Goal: Task Accomplishment & Management: Manage account settings

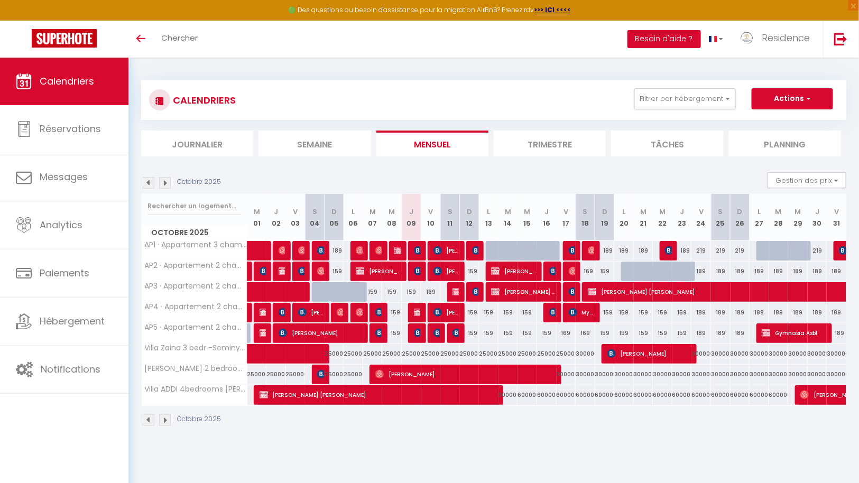
click at [515, 249] on div at bounding box center [515, 257] width 20 height 20
select select
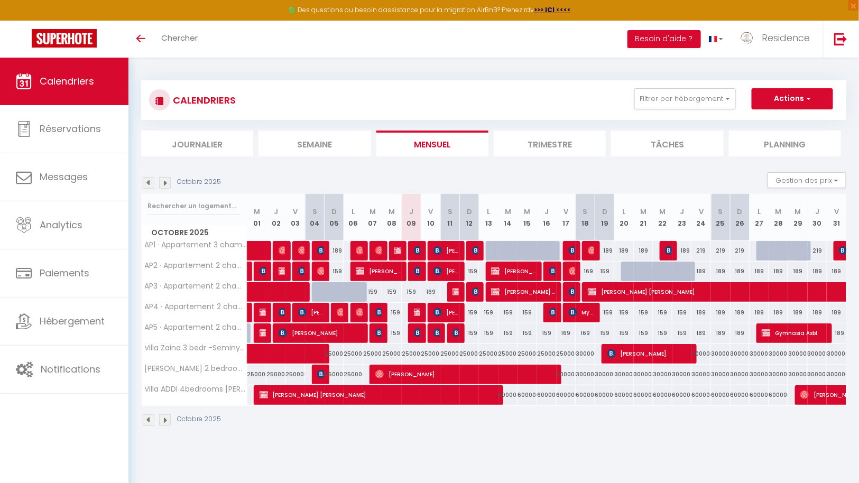
select select
type input "189"
type input "[DATE] Octobre 2025"
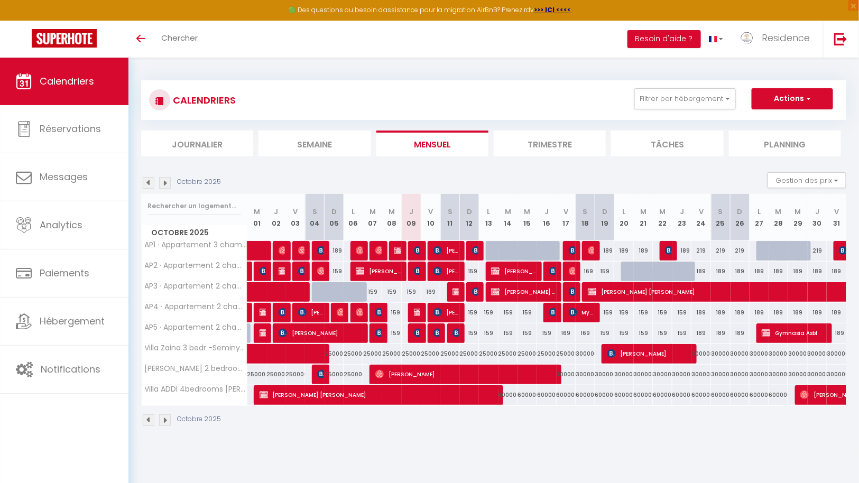
type input "Mer 15 Octobre 2025"
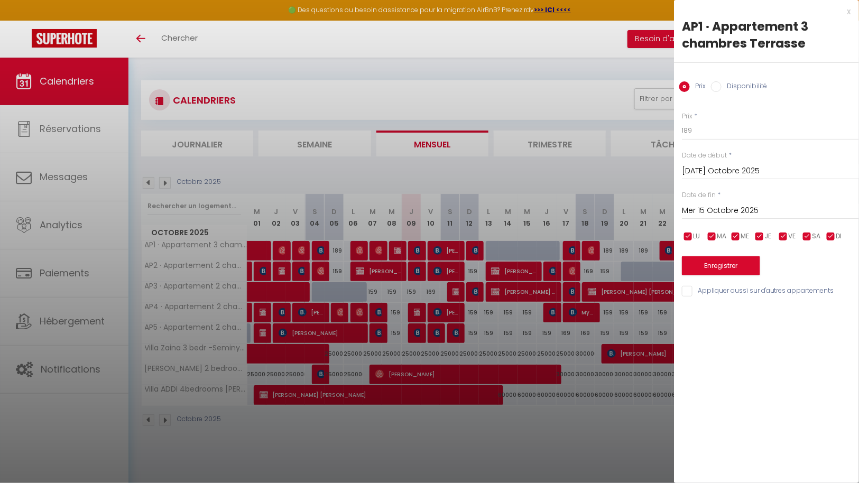
click at [491, 445] on div at bounding box center [429, 241] width 859 height 483
select select
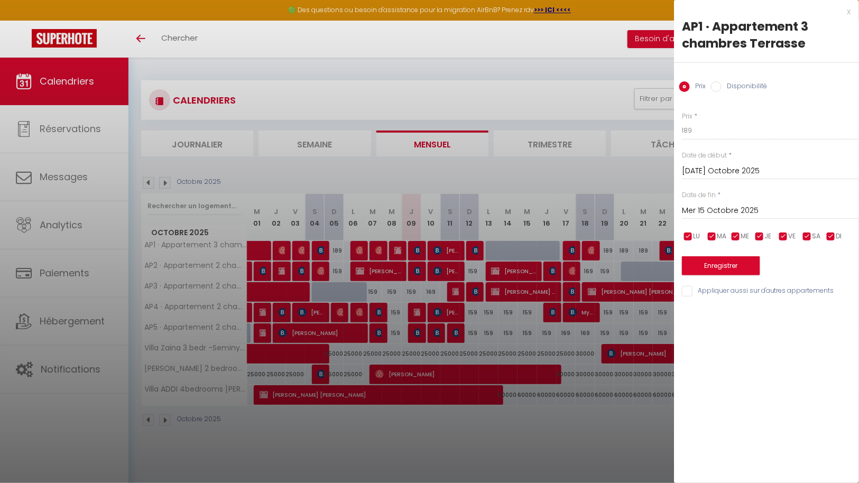
select select
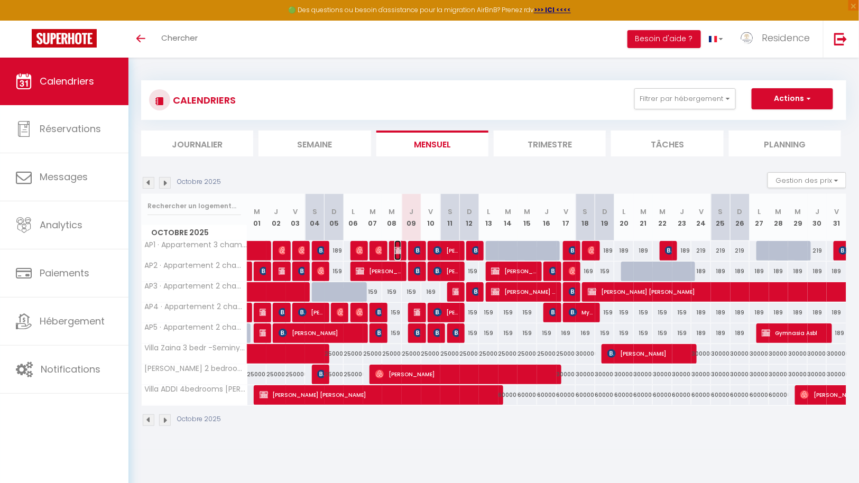
click at [398, 251] on img at bounding box center [398, 250] width 8 height 8
select select "OK"
select select "KO"
select select "0"
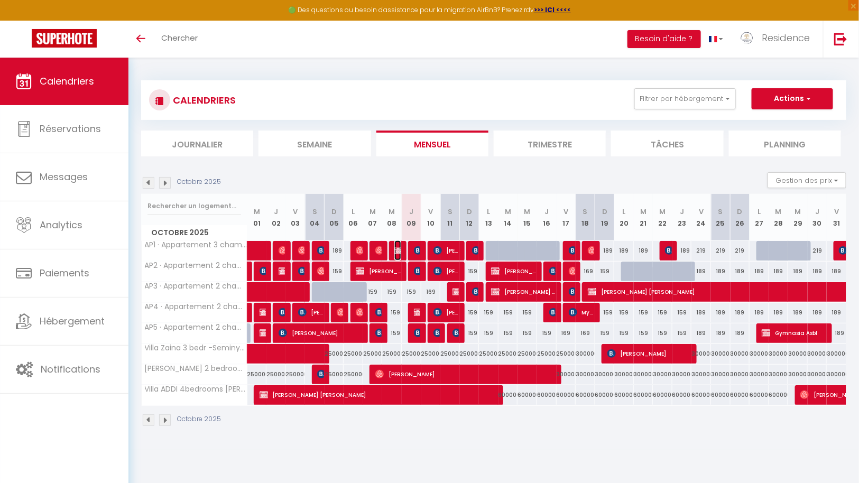
select select "1"
select select
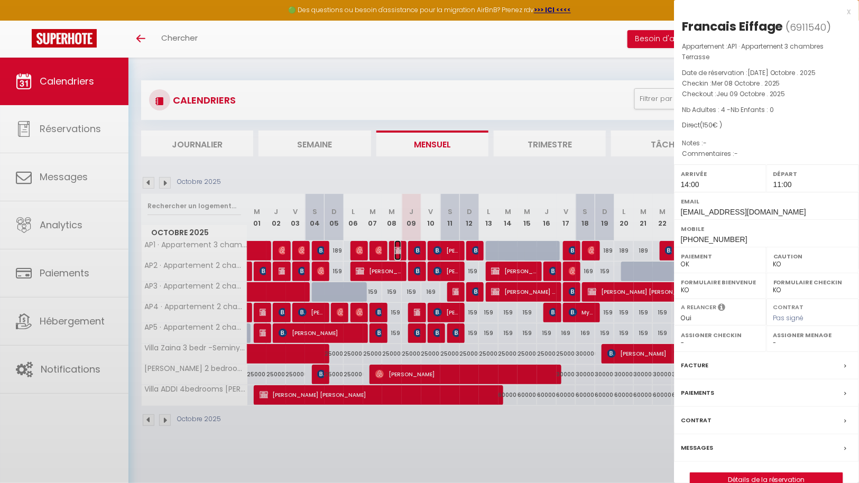
select select "43287"
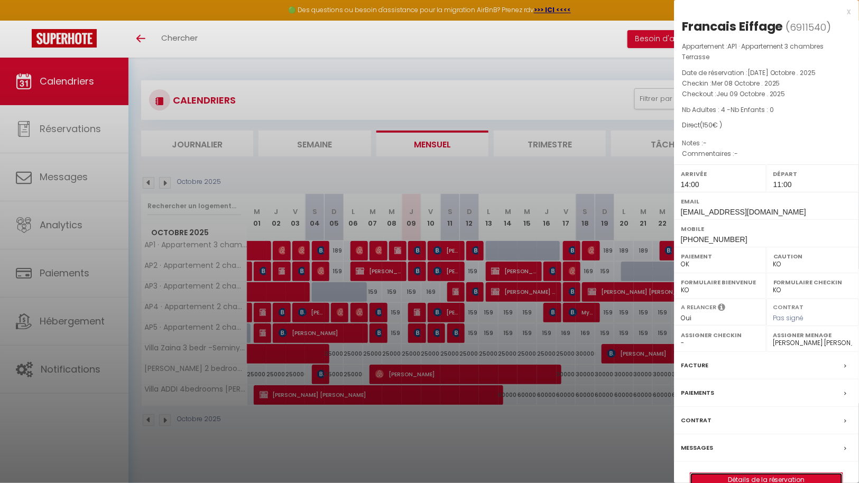
click at [758, 476] on link "Détails de la réservation" at bounding box center [766, 480] width 152 height 14
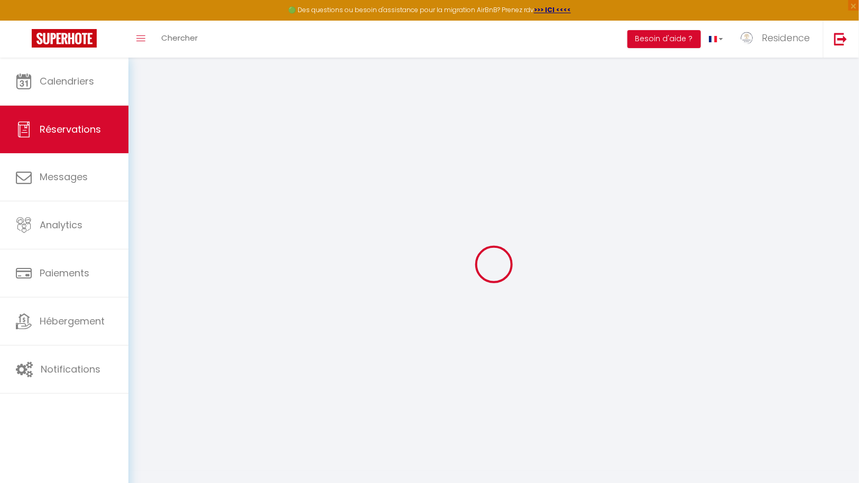
select select
checkbox input "false"
select select
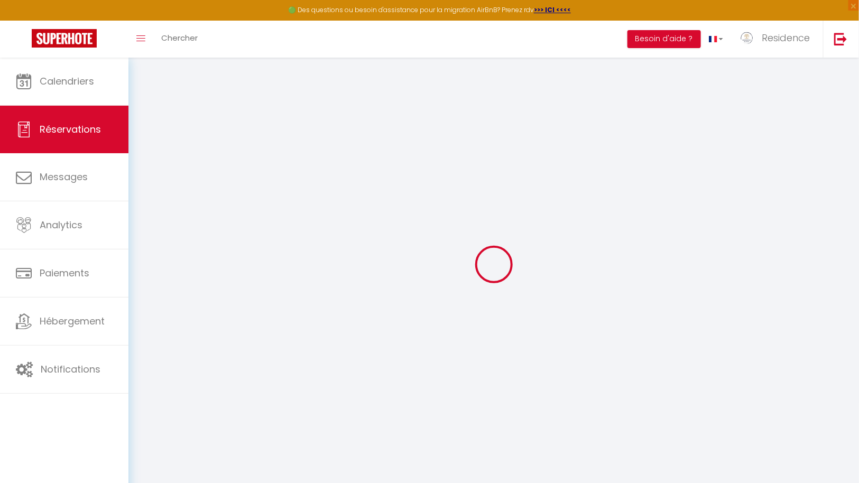
checkbox input "false"
select select
checkbox input "false"
select select "14:00"
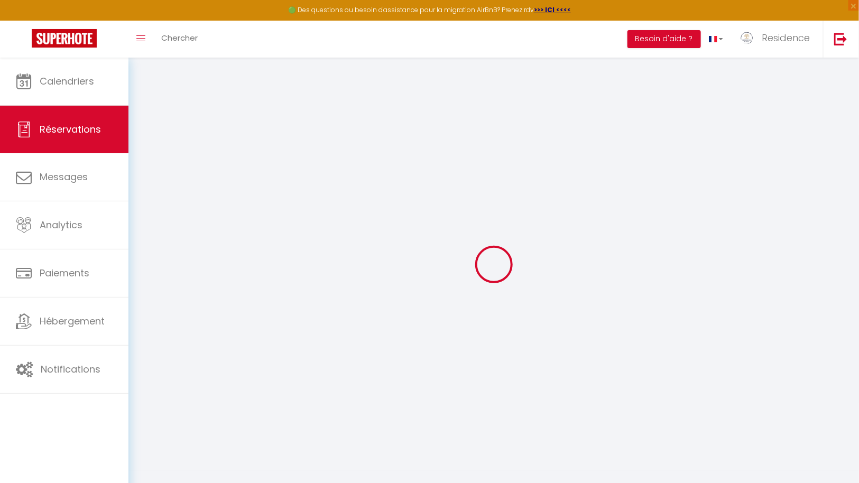
select select "11:00"
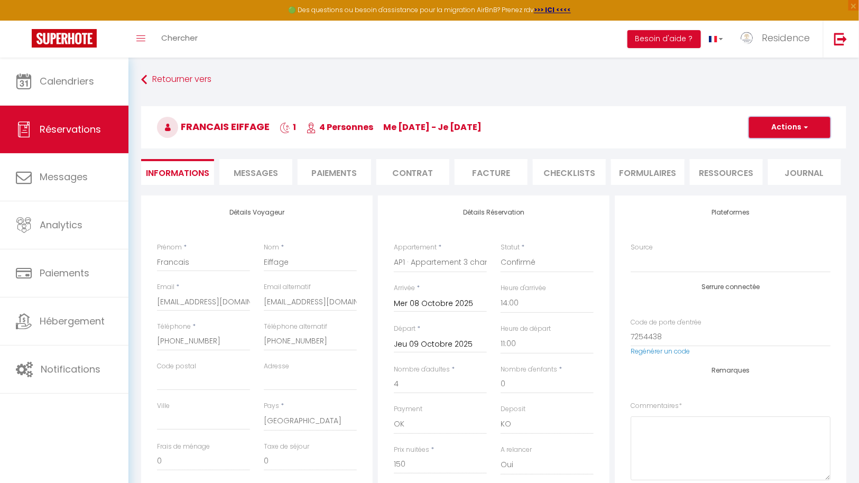
click at [805, 124] on span "button" at bounding box center [804, 128] width 6 height 10
click at [773, 164] on link "Dupliquer" at bounding box center [778, 164] width 83 height 14
select select
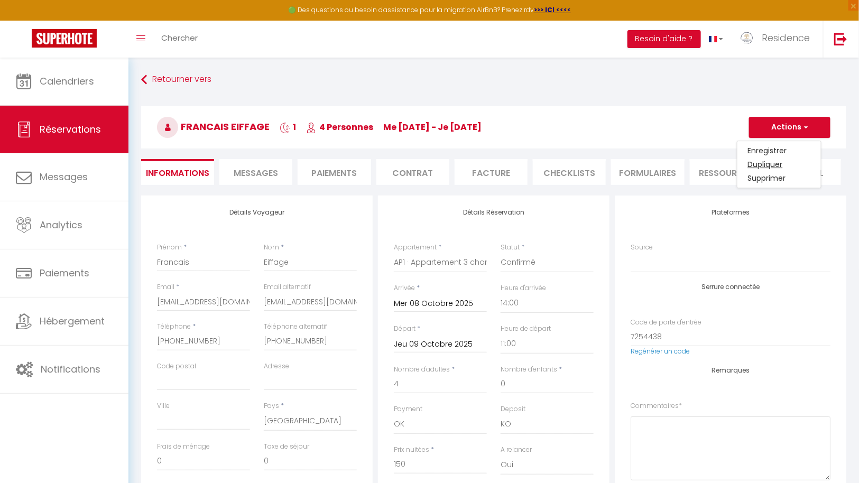
select select
checkbox input "false"
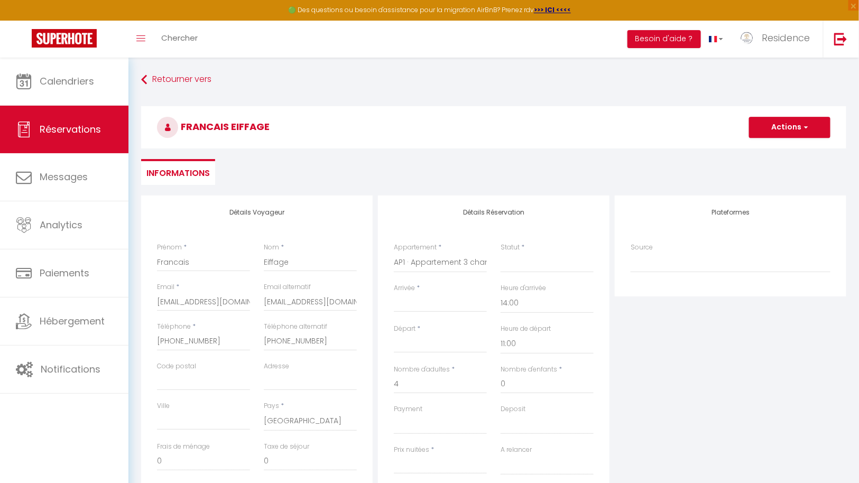
click at [435, 306] on input "Arrivée" at bounding box center [440, 304] width 93 height 14
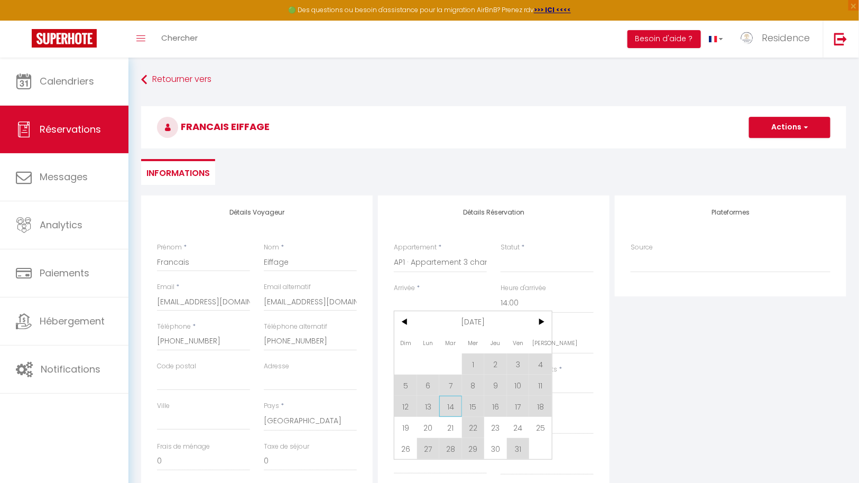
click at [448, 405] on span "14" at bounding box center [450, 406] width 23 height 21
select select
type input "[DATE] Octobre 2025"
type input "Mer 15 Octobre 2025"
select select
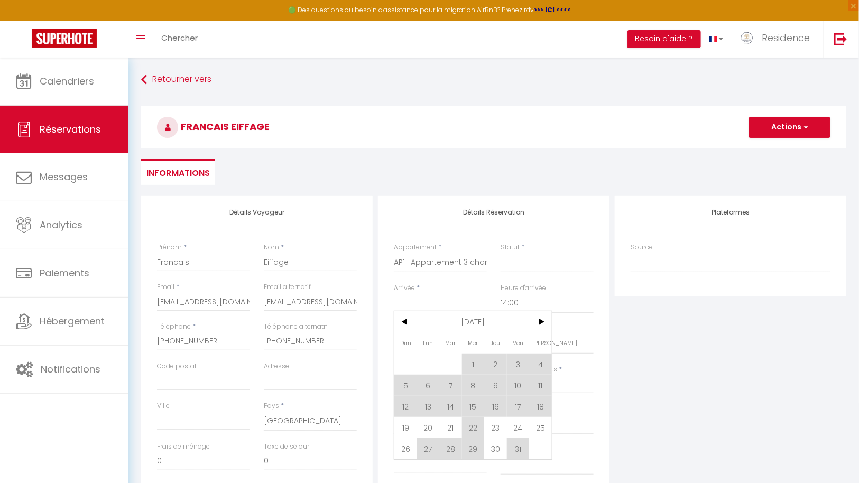
select select
checkbox input "false"
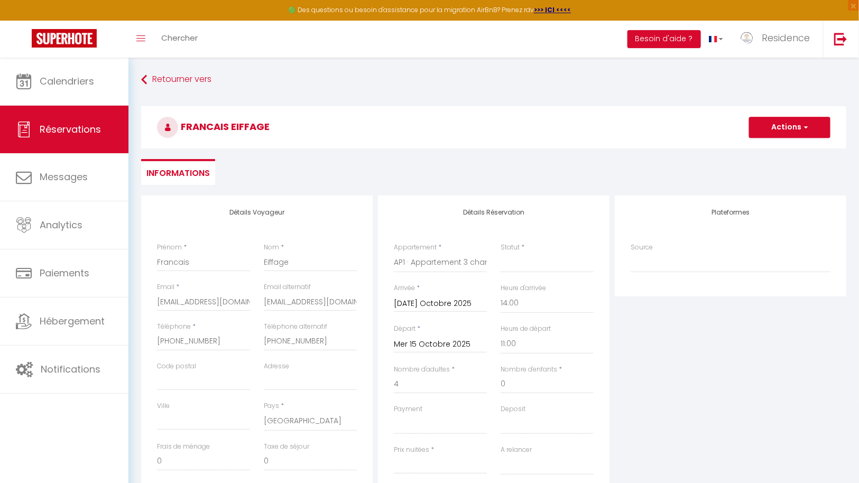
select select
type input "0"
select select
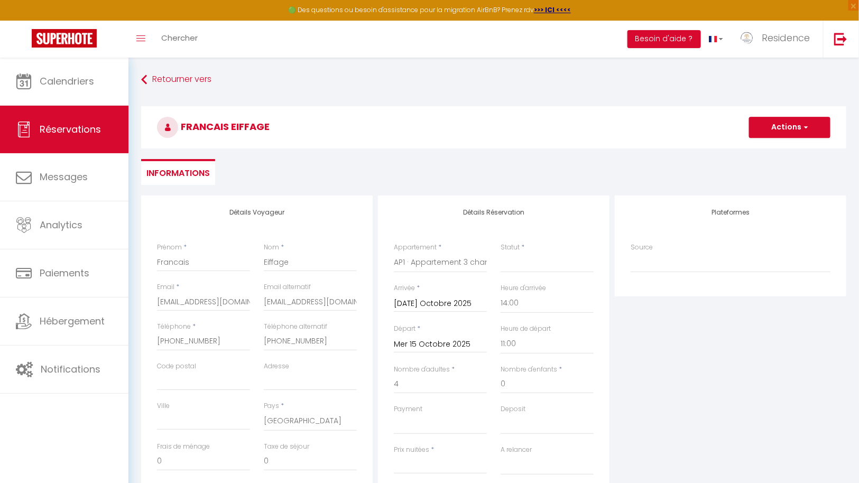
checkbox input "false"
click at [456, 346] on input "Mer 15 Octobre 2025" at bounding box center [440, 345] width 93 height 14
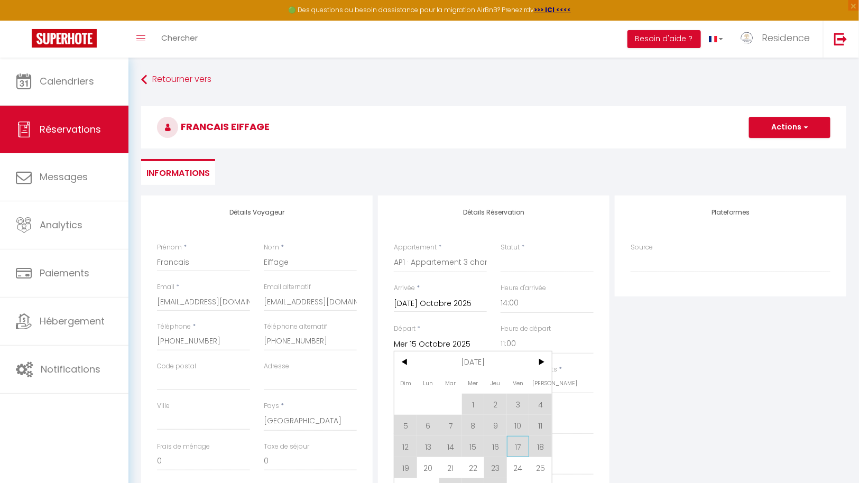
click at [517, 449] on span "17" at bounding box center [518, 446] width 23 height 21
select select
type input "Ven 17 Octobre 2025"
select select
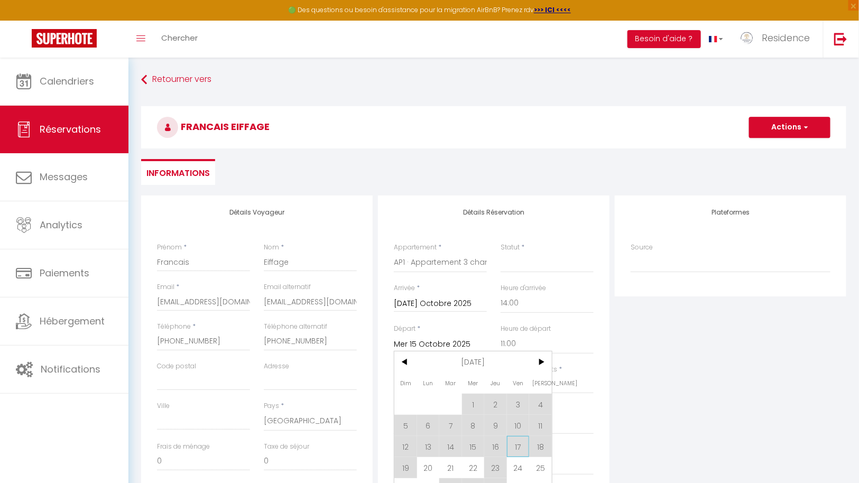
select select
checkbox input "false"
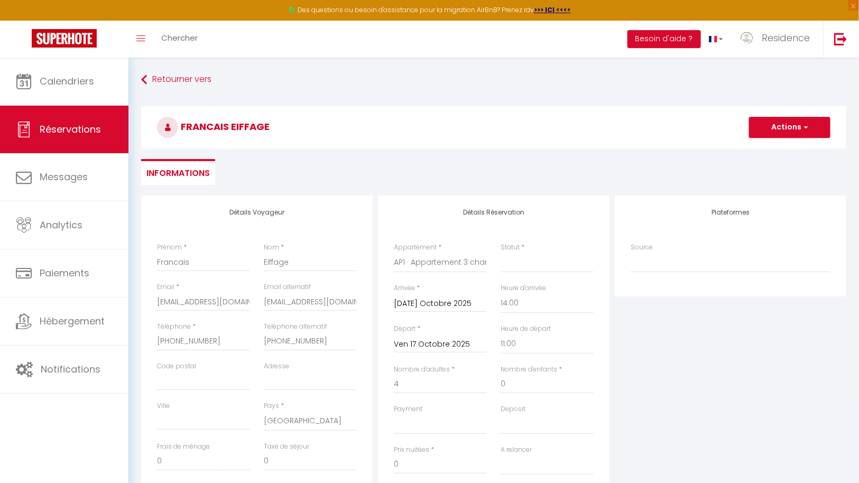
select select
checkbox input "false"
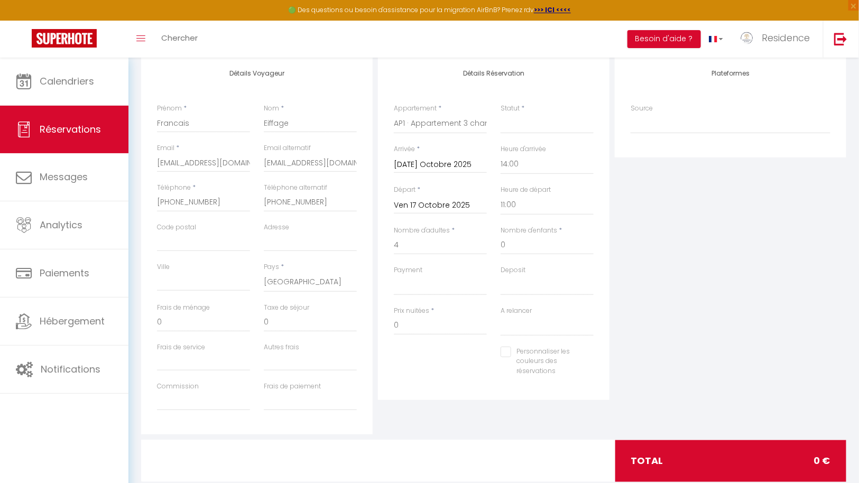
scroll to position [143, 0]
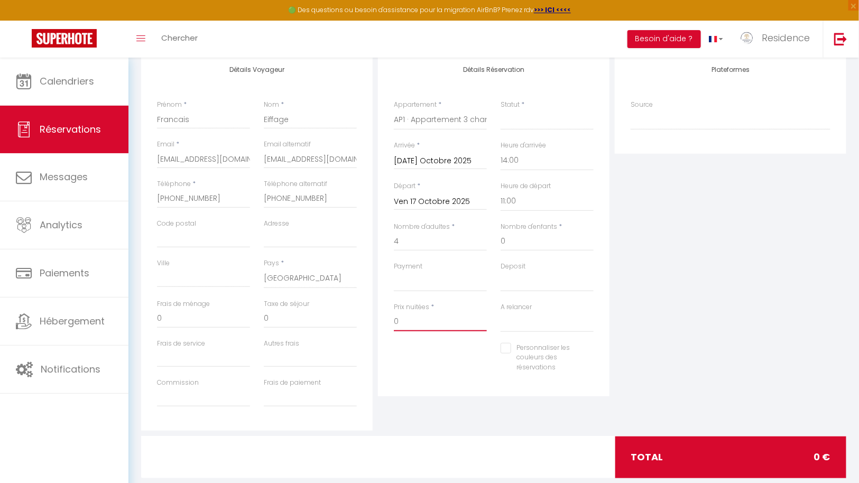
drag, startPoint x: 429, startPoint y: 318, endPoint x: 373, endPoint y: 318, distance: 55.5
click at [373, 318] on div "Détails Voyageur Prénom * Francais Nom * Eiffage Email * [EMAIL_ADDRESS][DOMAIN…" at bounding box center [493, 242] width 710 height 378
type input "450"
click at [552, 123] on select "Confirmé Non Confirmé [PERSON_NAME] par le voyageur No Show Request" at bounding box center [546, 120] width 93 height 20
select select "1"
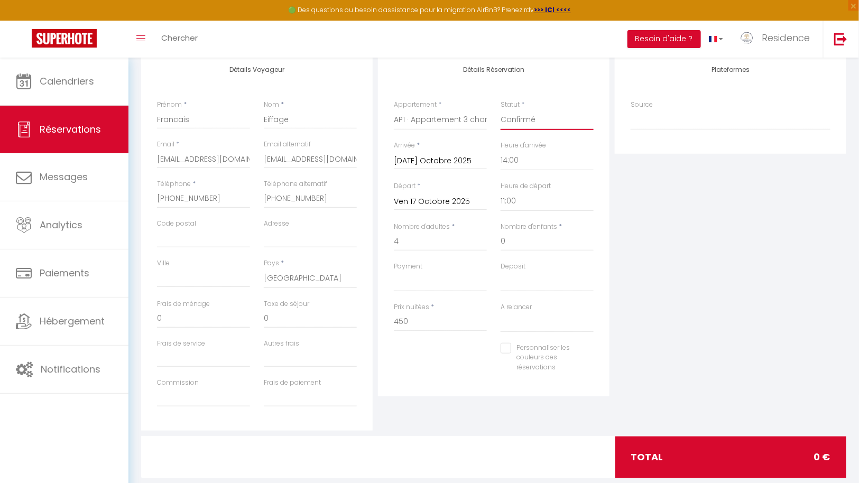
click at [500, 110] on select "Confirmé Non Confirmé [PERSON_NAME] par le voyageur No Show Request" at bounding box center [546, 120] width 93 height 20
select select
checkbox input "false"
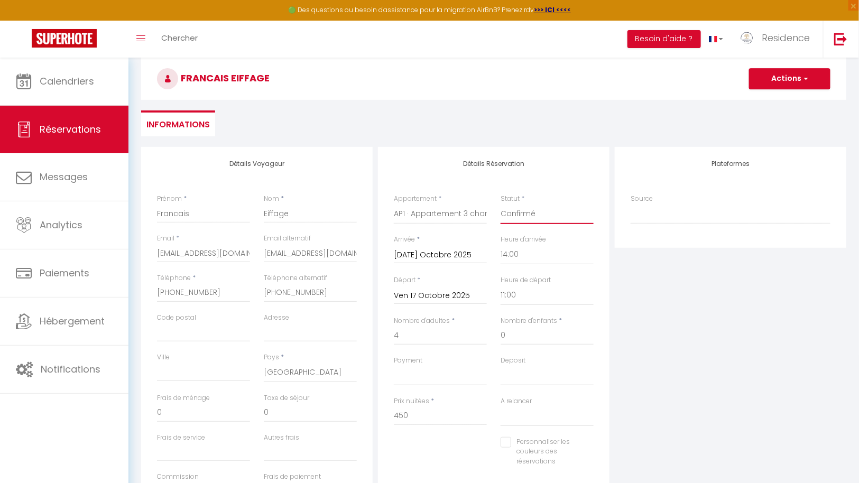
scroll to position [0, 0]
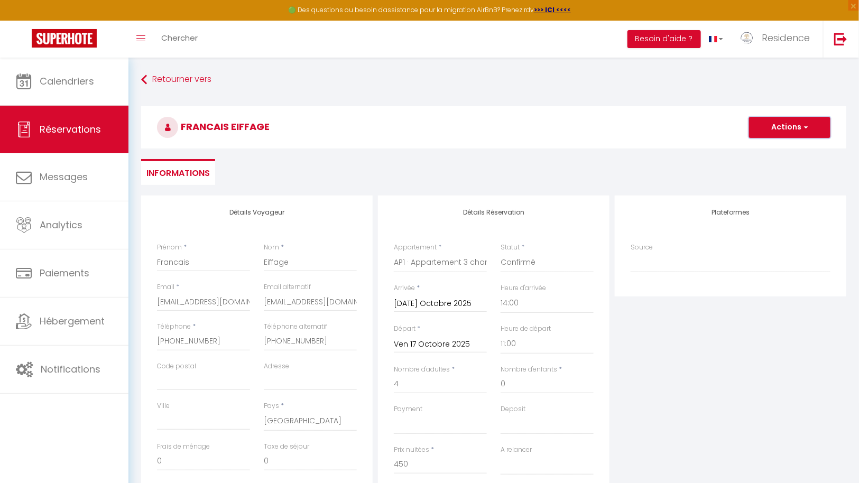
click at [803, 129] on span "button" at bounding box center [804, 128] width 6 height 10
click at [770, 146] on link "Enregistrer" at bounding box center [778, 151] width 83 height 14
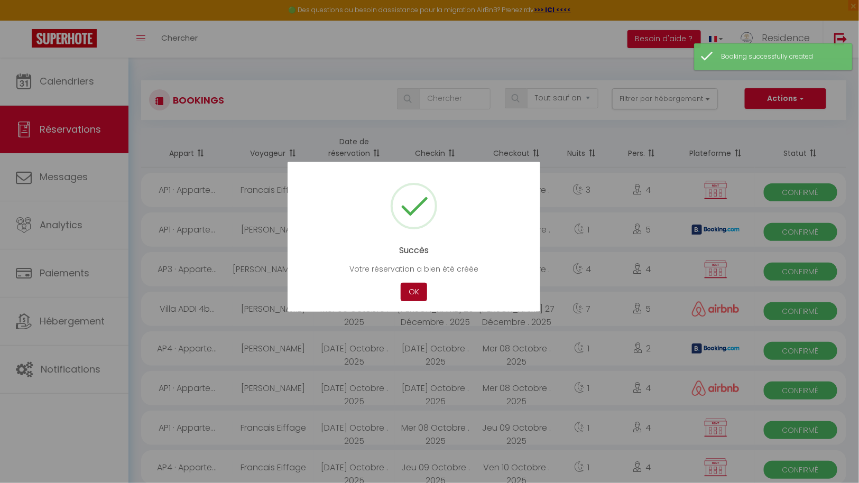
click at [419, 292] on button "OK" at bounding box center [414, 292] width 26 height 18
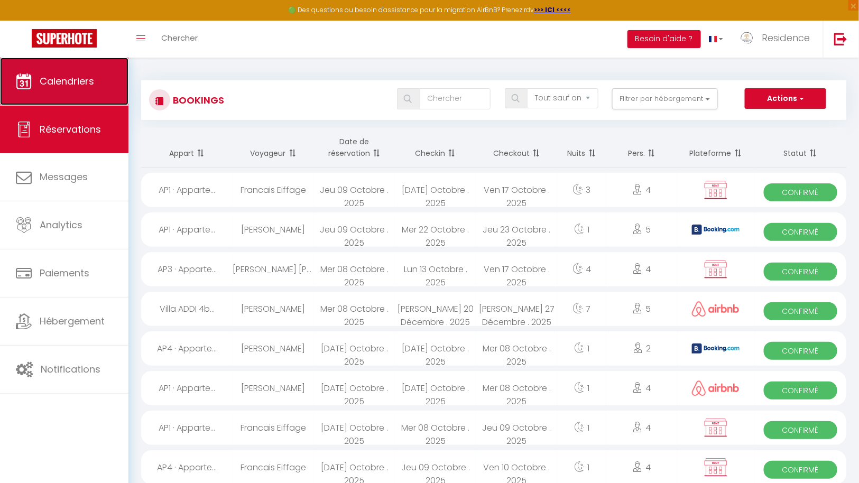
click at [66, 75] on span "Calendriers" at bounding box center [67, 81] width 54 height 13
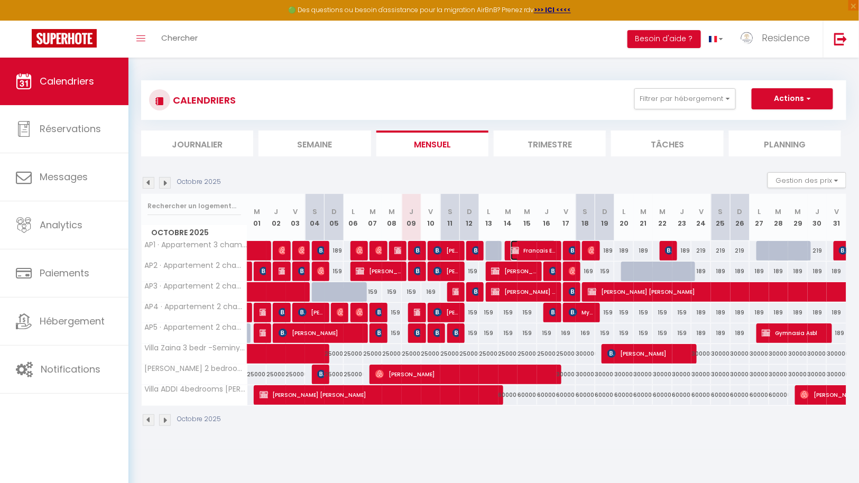
click at [531, 249] on span "Francais Eiffage" at bounding box center [532, 250] width 45 height 20
select select "OK"
select select "KO"
select select "0"
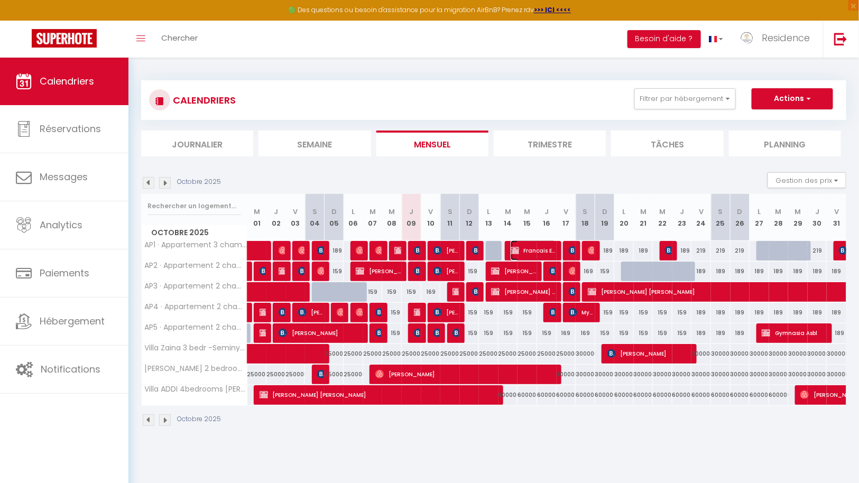
select select "1"
select select
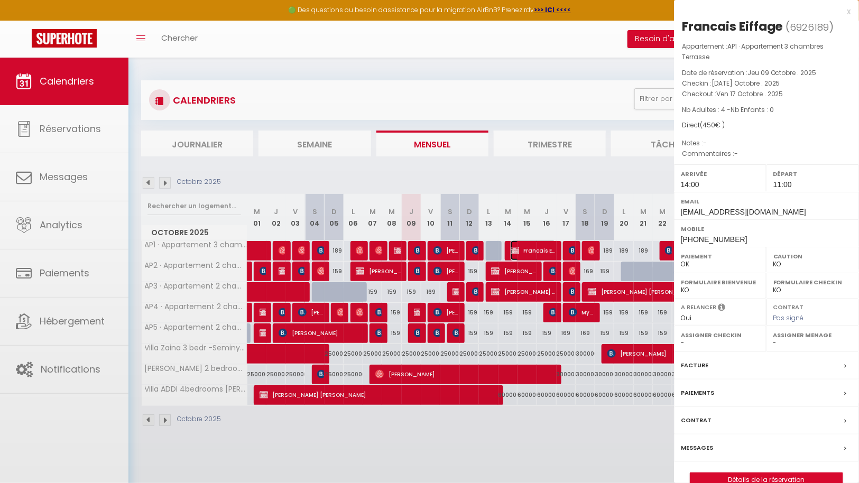
select select "43287"
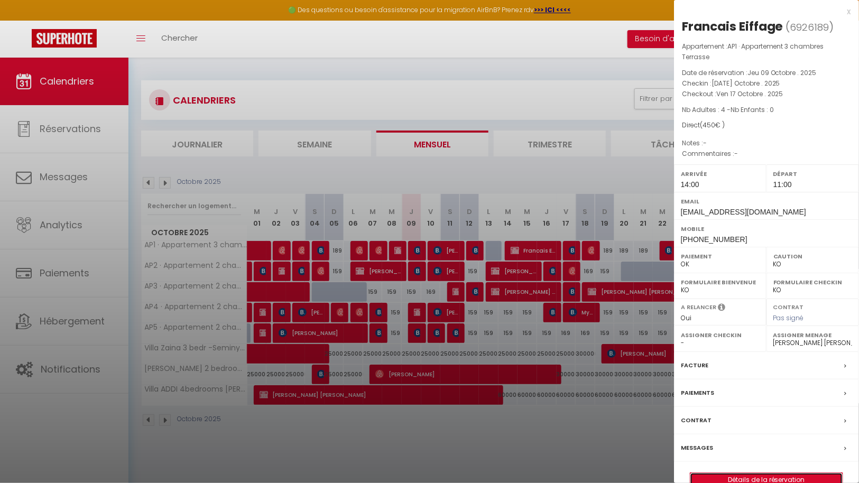
click at [780, 478] on link "Détails de la réservation" at bounding box center [766, 480] width 152 height 14
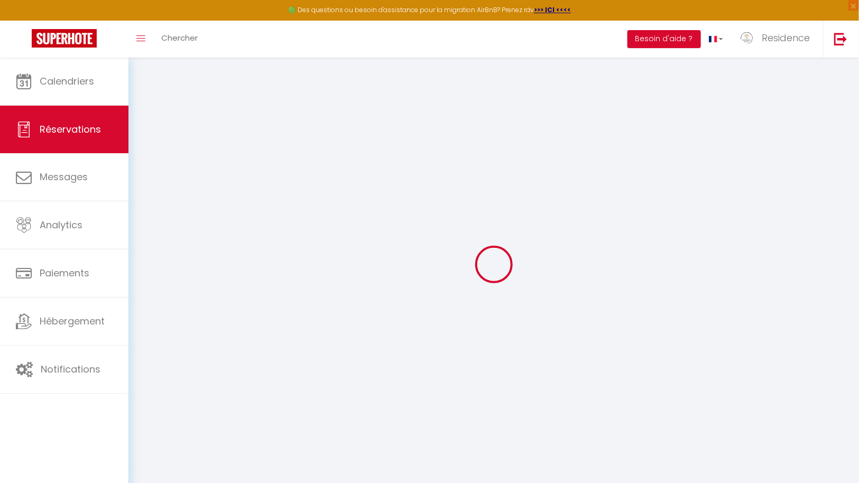
type input "Francais"
type input "Eiffage"
type input "[EMAIL_ADDRESS][DOMAIN_NAME]"
type input "[PHONE_NUMBER]"
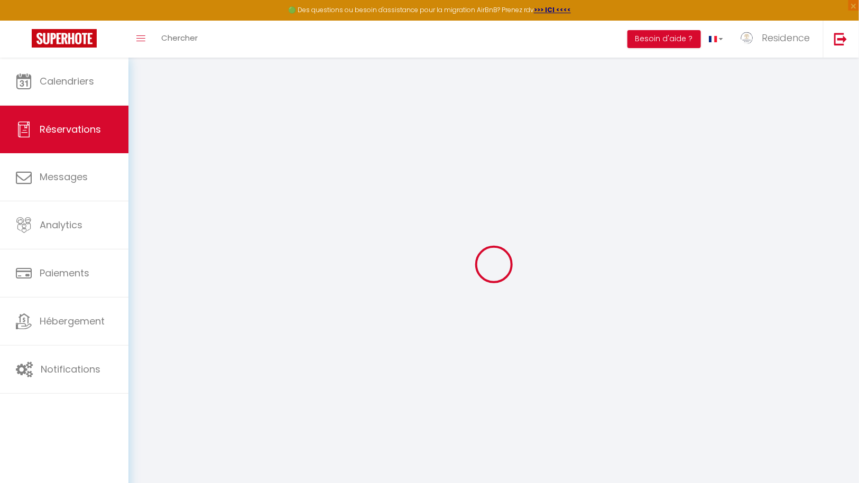
type input "[PHONE_NUMBER]"
select select "NL"
select select "64681"
select select "1"
type input "[DATE] Octobre 2025"
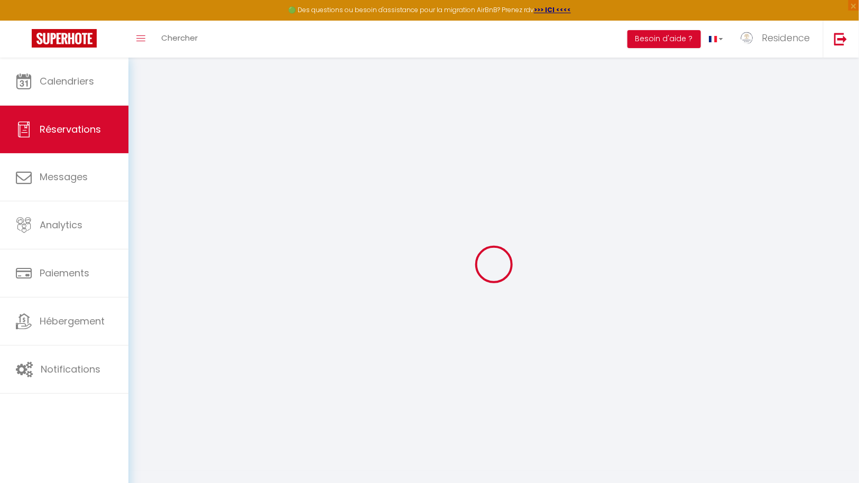
select select
type input "Ven 17 Octobre 2025"
select select
type input "4"
select select "12"
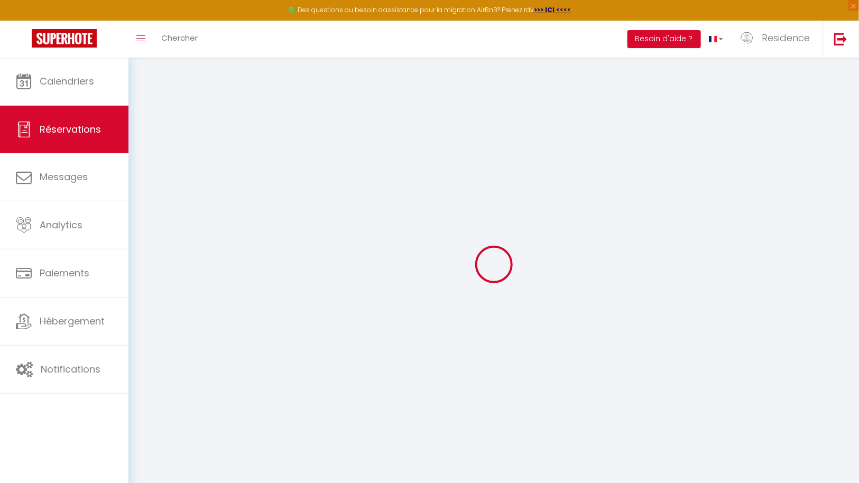
select select
type input "450"
checkbox input "false"
select select
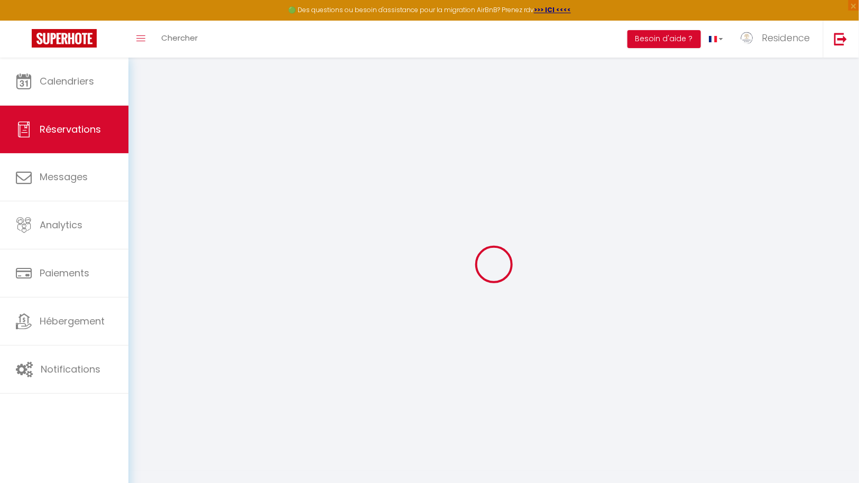
select select "14"
checkbox input "false"
select select
checkbox input "false"
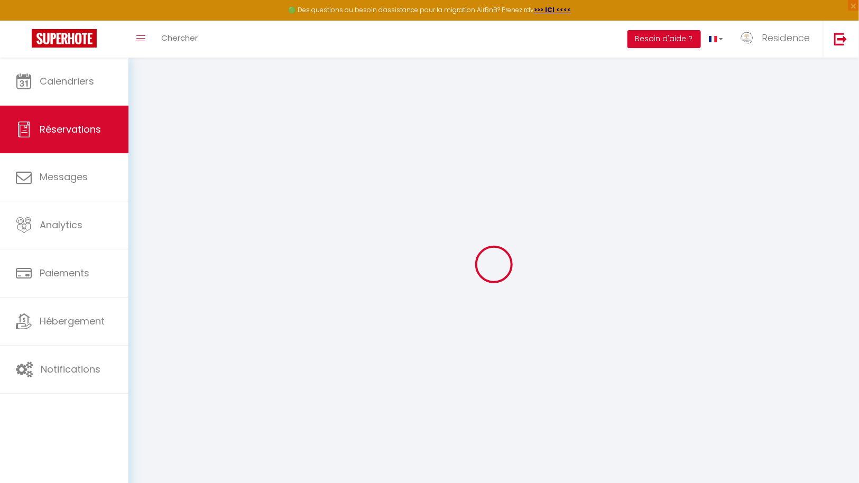
select select
checkbox input "false"
select select
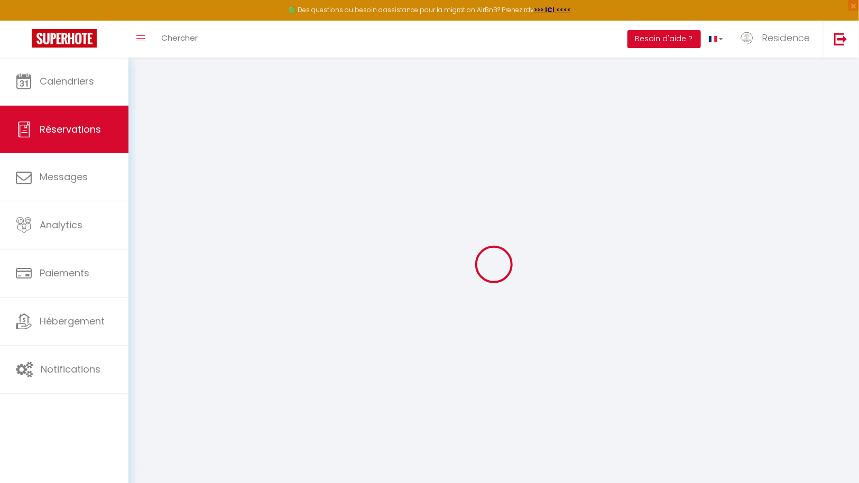
checkbox input "false"
select select
checkbox input "false"
select select "14:00"
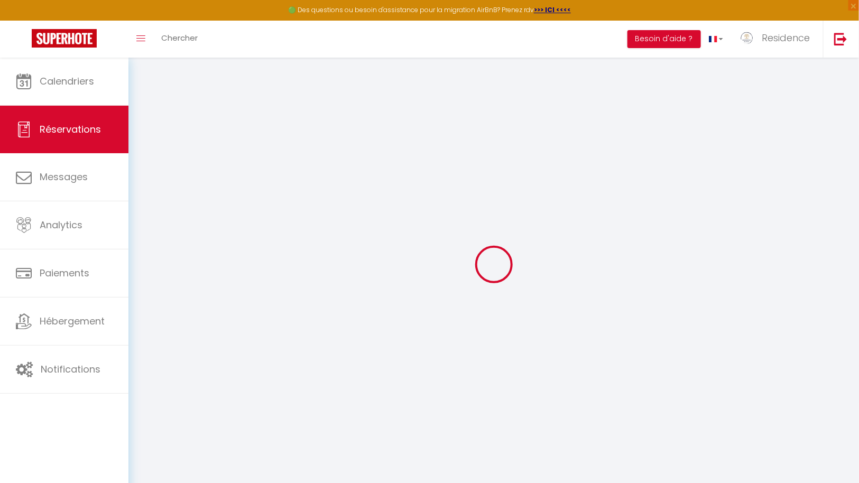
select select "11:00"
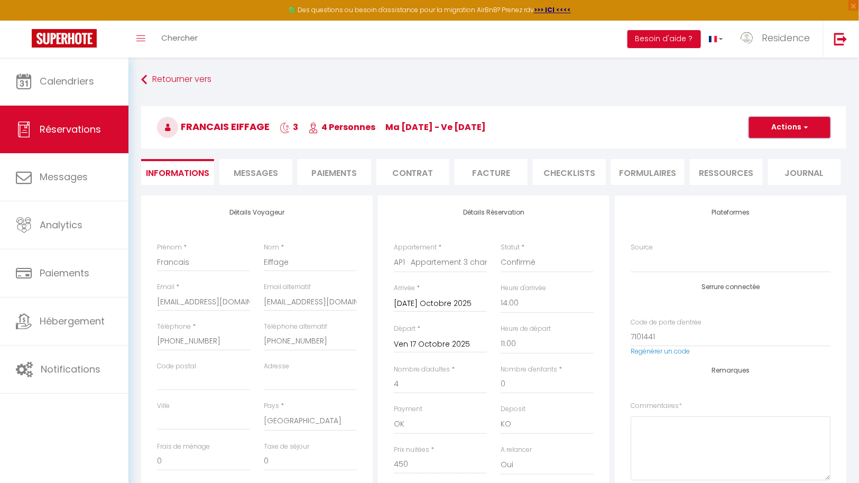
click at [806, 124] on span "button" at bounding box center [804, 128] width 6 height 10
click at [772, 164] on link "Dupliquer" at bounding box center [778, 164] width 83 height 14
select select
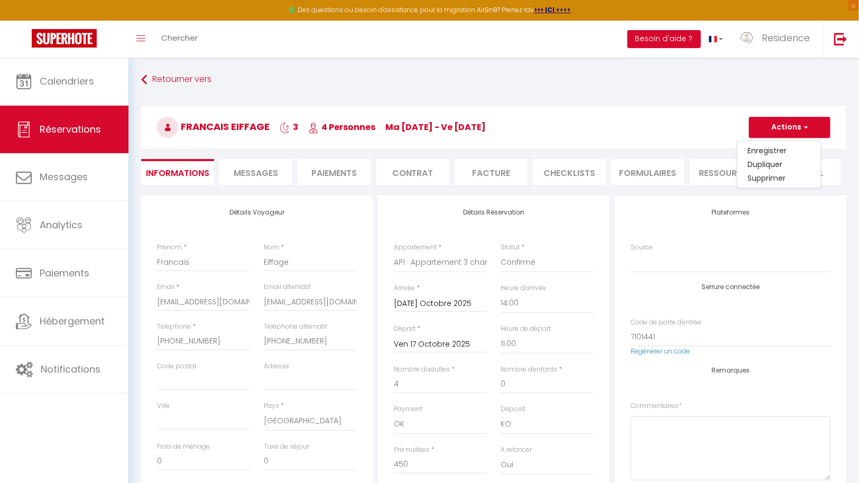
select select
checkbox input "false"
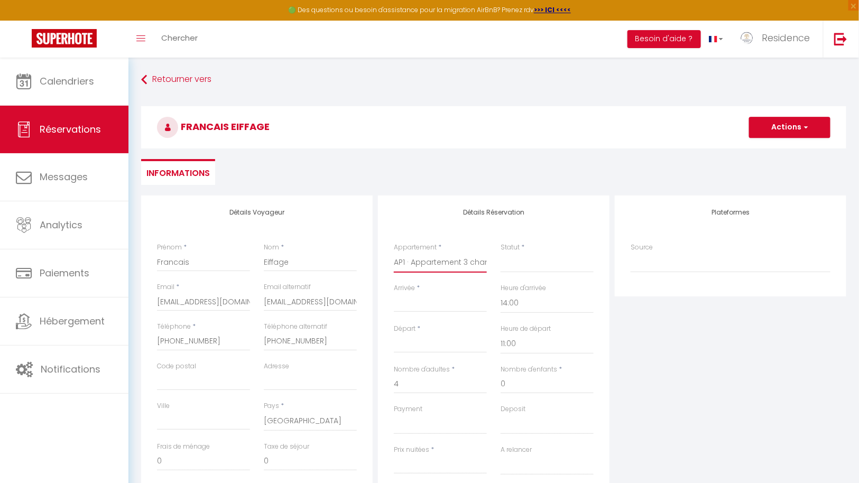
click at [457, 262] on select "Villa ADDI 4bedrooms [PERSON_NAME] AP1 · Appartement 3 chambres Terrasse AP2 · …" at bounding box center [440, 263] width 93 height 20
select select "64682"
click at [394, 253] on select "Villa ADDI 4bedrooms [PERSON_NAME] AP1 · Appartement 3 chambres Terrasse AP2 · …" at bounding box center [440, 263] width 93 height 20
select select
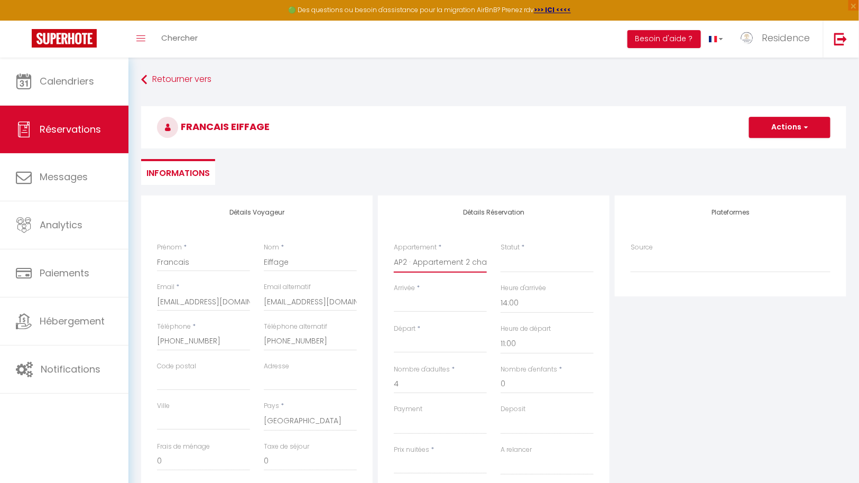
select select
type input "0"
select select
checkbox input "false"
click at [451, 305] on input "Arrivée" at bounding box center [440, 304] width 93 height 14
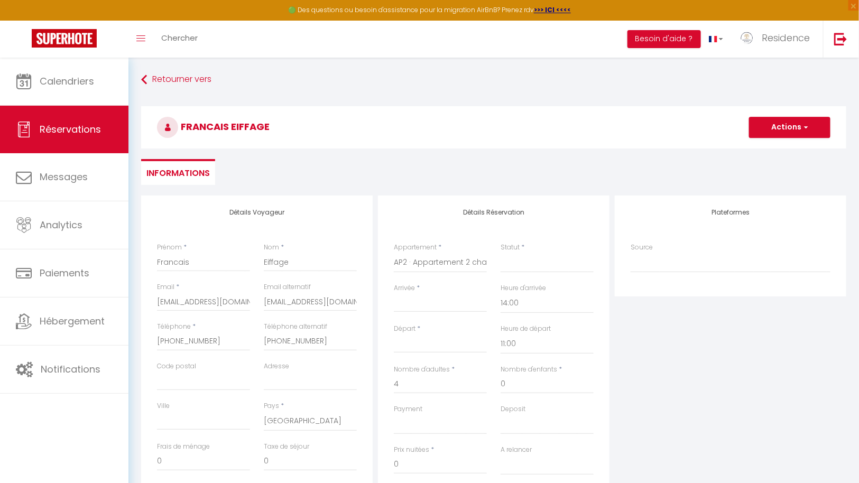
select select
checkbox input "false"
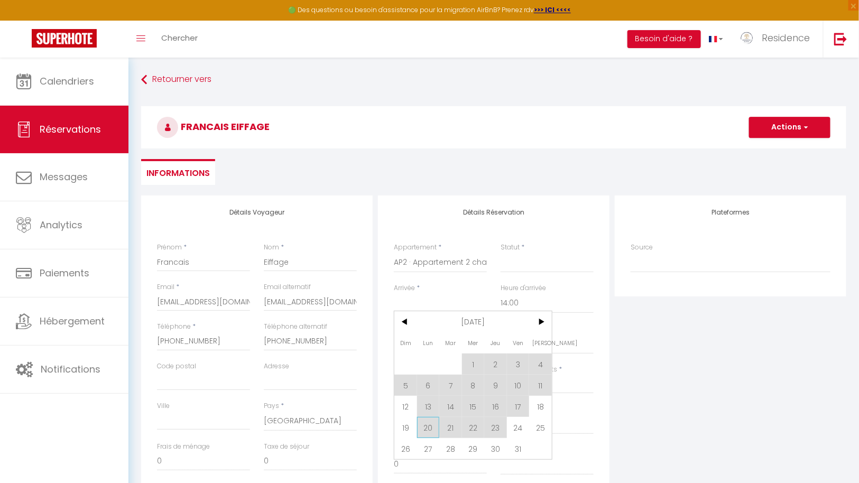
click at [435, 430] on span "20" at bounding box center [428, 427] width 23 height 21
select select
type input "Lun 20 Octobre 2025"
type input "[DATE] Octobre 2025"
select select
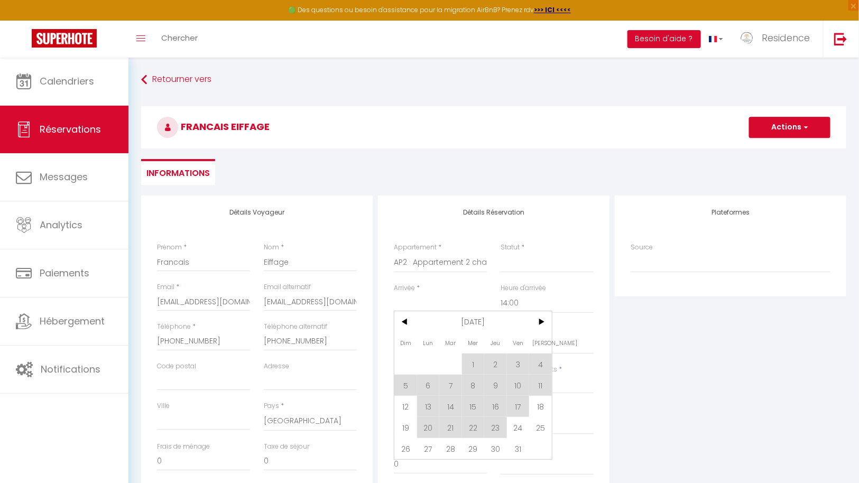
select select
checkbox input "false"
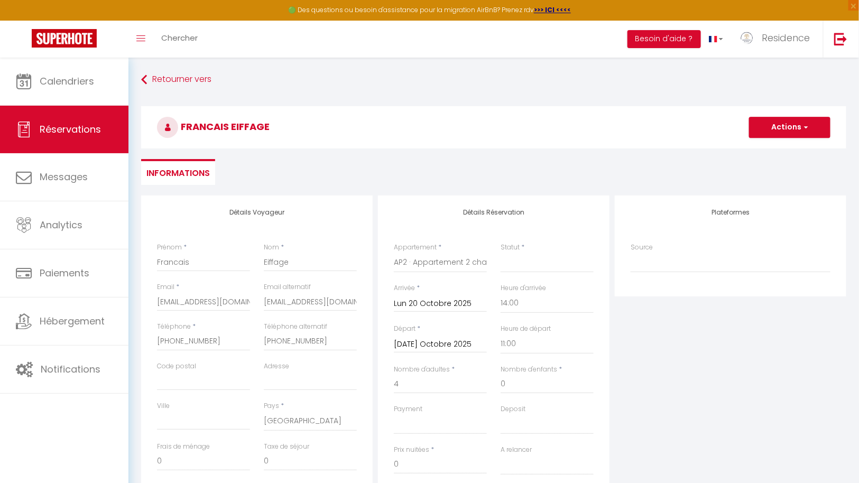
select select
checkbox input "false"
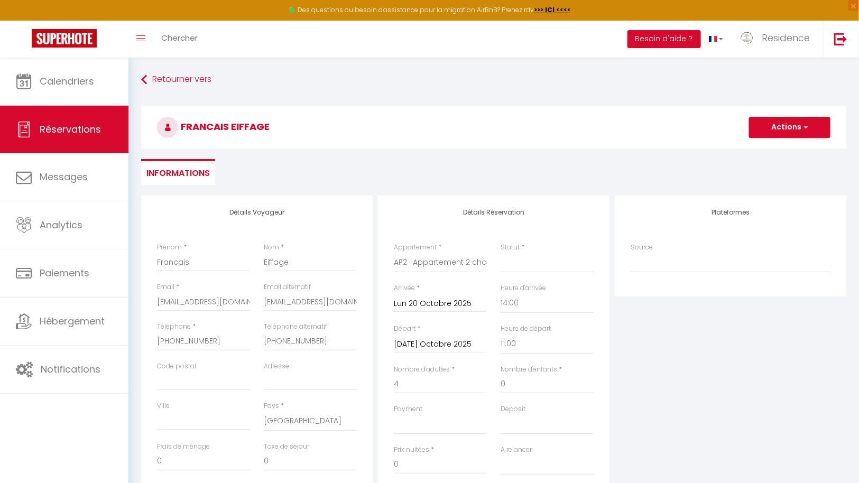
click at [459, 341] on input "[DATE] Octobre 2025" at bounding box center [440, 345] width 93 height 14
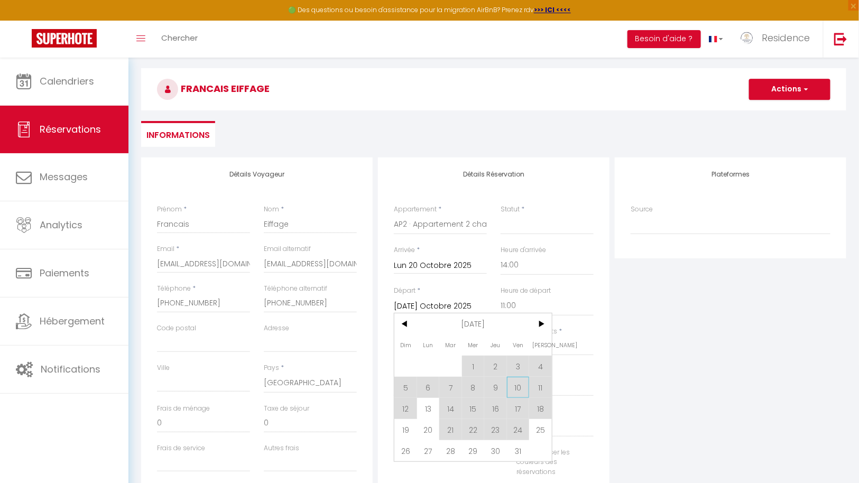
scroll to position [67, 0]
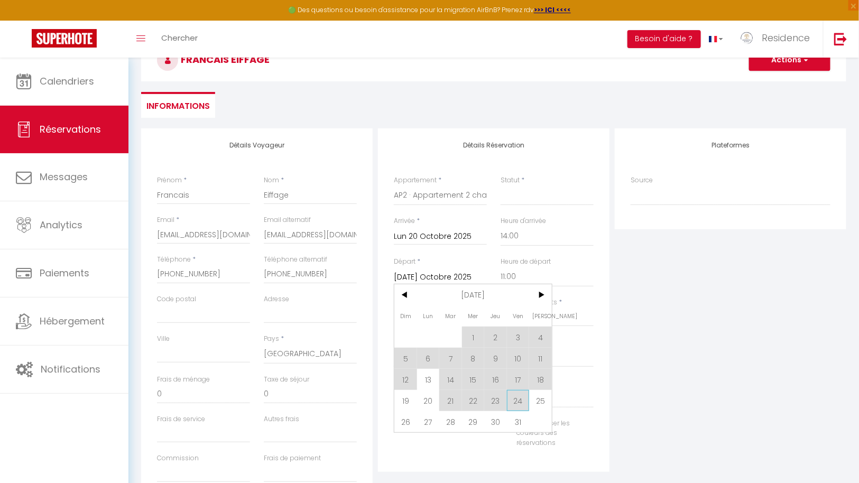
click at [520, 404] on span "24" at bounding box center [518, 400] width 23 height 21
select select
type input "Ven 24 Octobre 2025"
select select
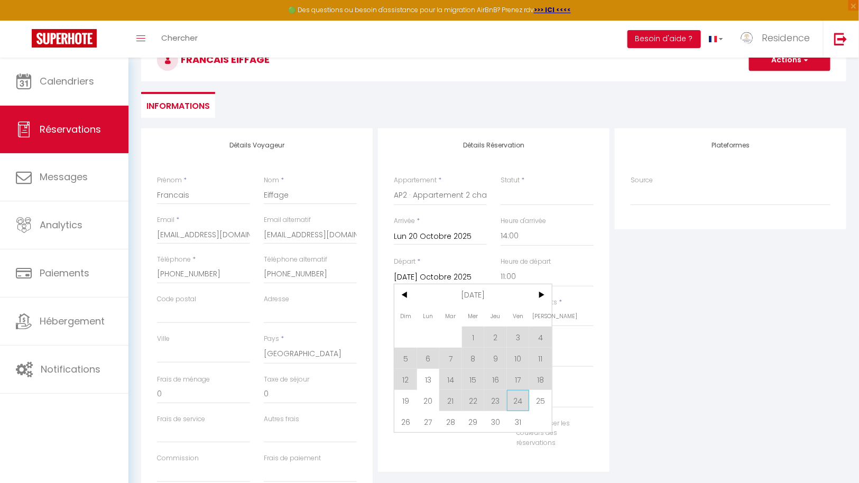
select select
checkbox input "false"
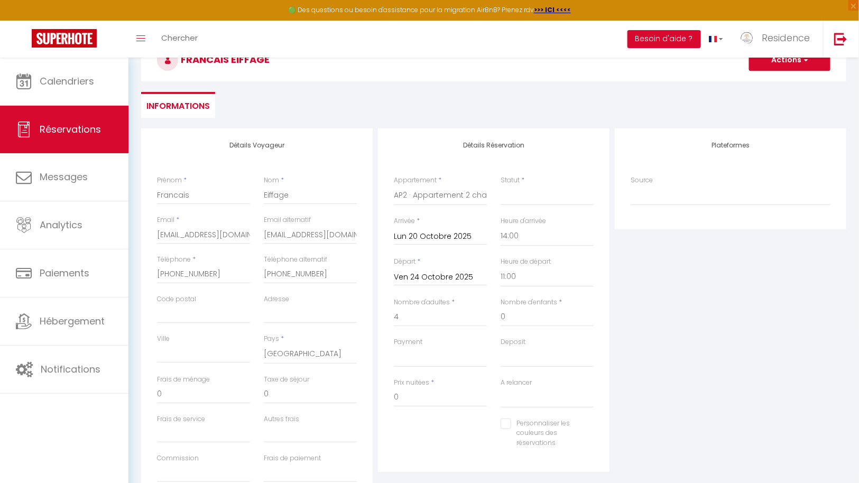
select select
checkbox input "false"
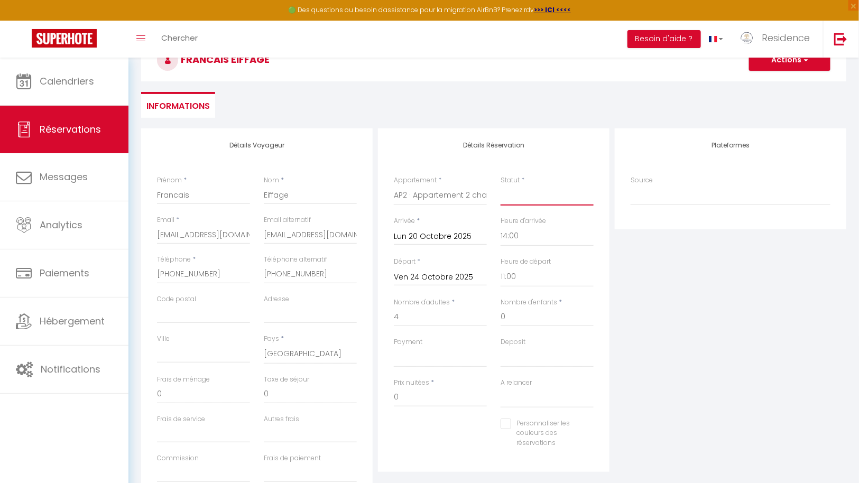
click at [552, 198] on select "Confirmé Non Confirmé [PERSON_NAME] par le voyageur No Show Request" at bounding box center [546, 195] width 93 height 20
select select "1"
click at [500, 185] on select "Confirmé Non Confirmé [PERSON_NAME] par le voyageur No Show Request" at bounding box center [546, 195] width 93 height 20
select select
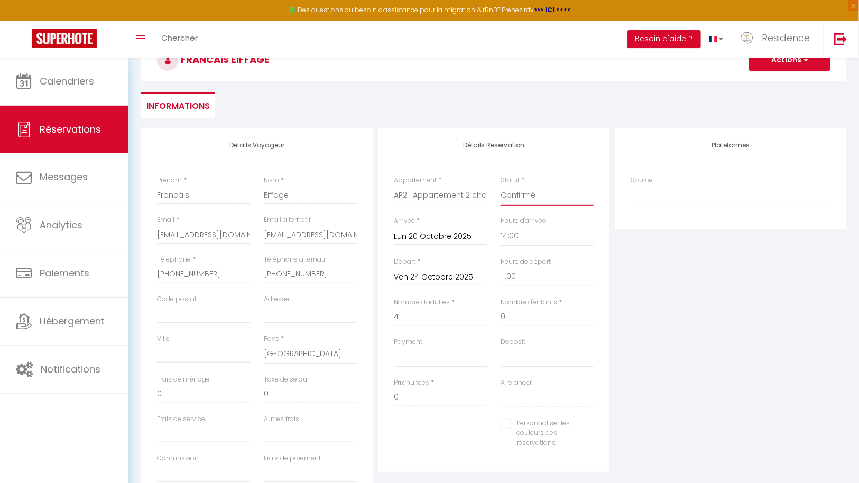
select select
checkbox input "false"
click at [444, 402] on input "0" at bounding box center [440, 397] width 93 height 19
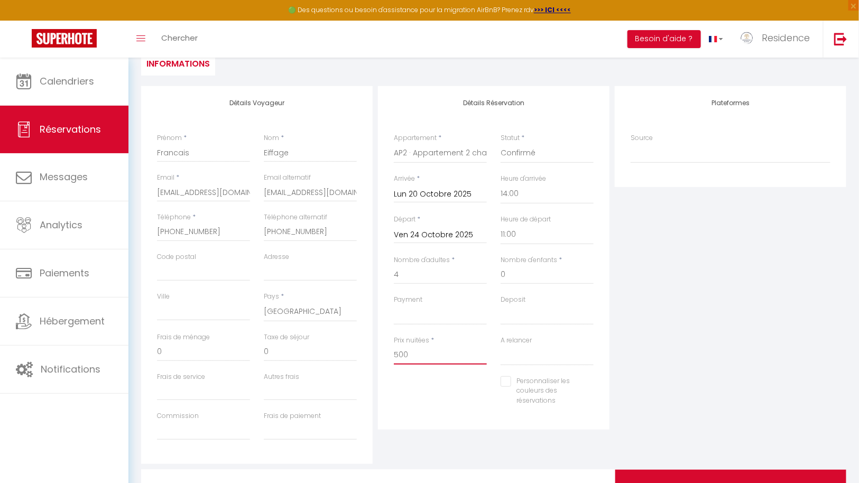
scroll to position [0, 0]
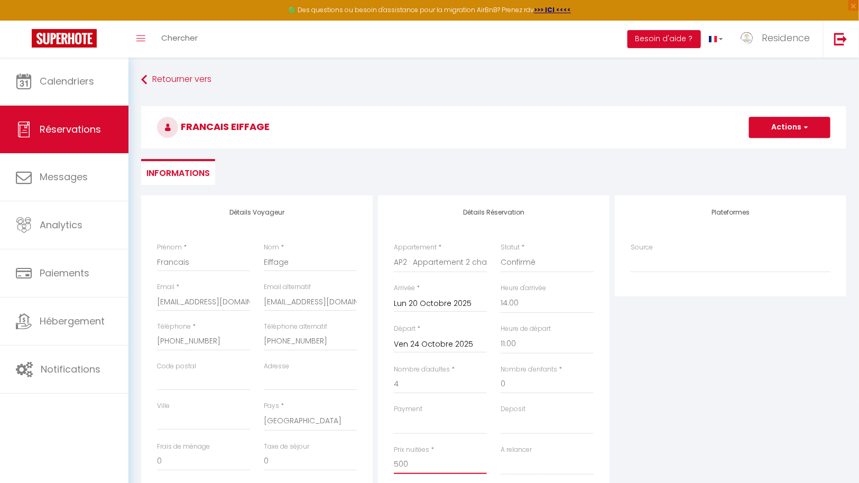
type input "500"
click at [801, 126] on button "Actions" at bounding box center [789, 127] width 81 height 21
click at [780, 149] on link "Enregistrer" at bounding box center [778, 151] width 83 height 14
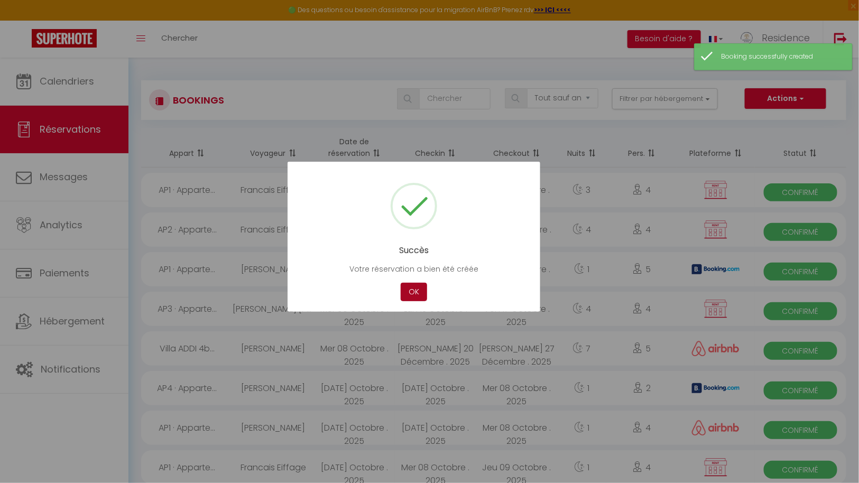
click at [416, 289] on button "OK" at bounding box center [414, 292] width 26 height 18
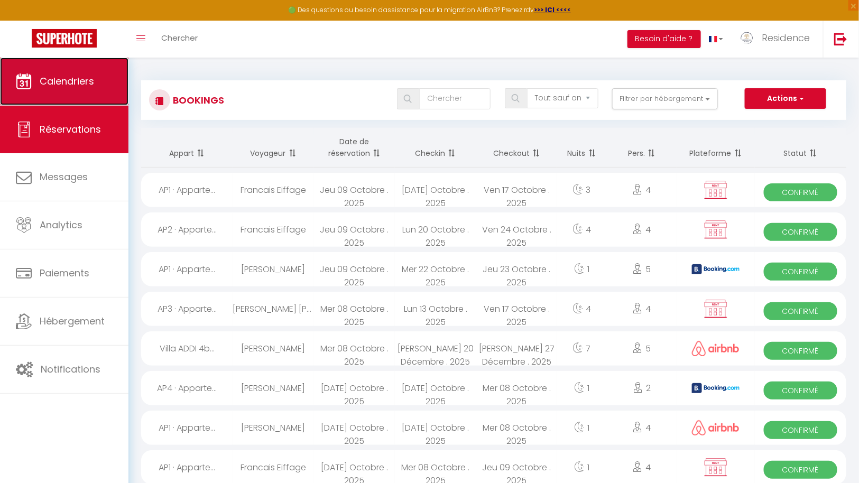
click at [67, 80] on span "Calendriers" at bounding box center [67, 81] width 54 height 13
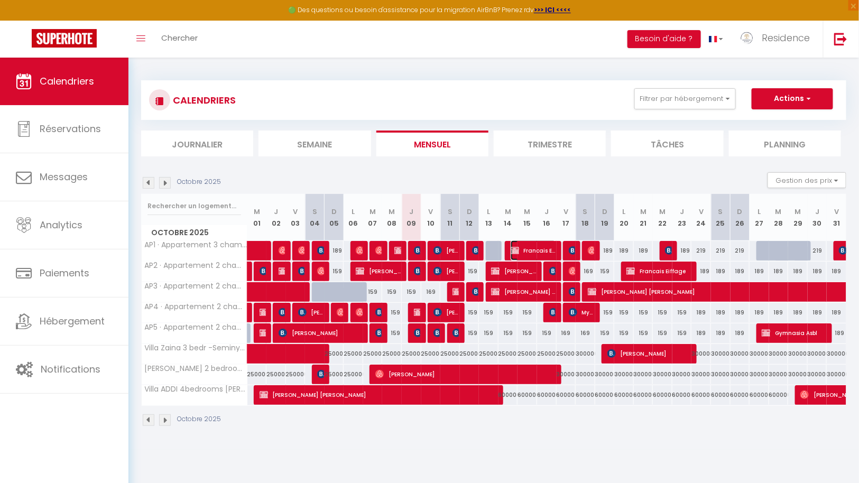
click at [536, 247] on span "Francais Eiffage" at bounding box center [532, 250] width 45 height 20
select select "OK"
select select "KO"
select select "0"
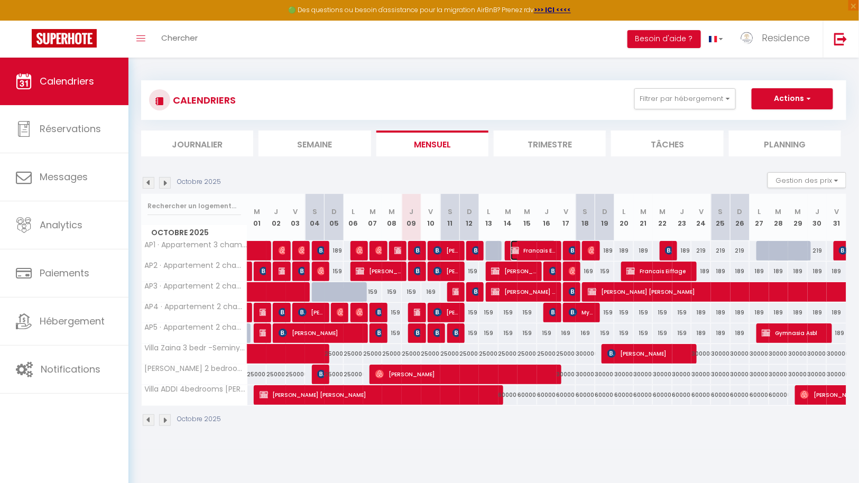
select select "1"
select select
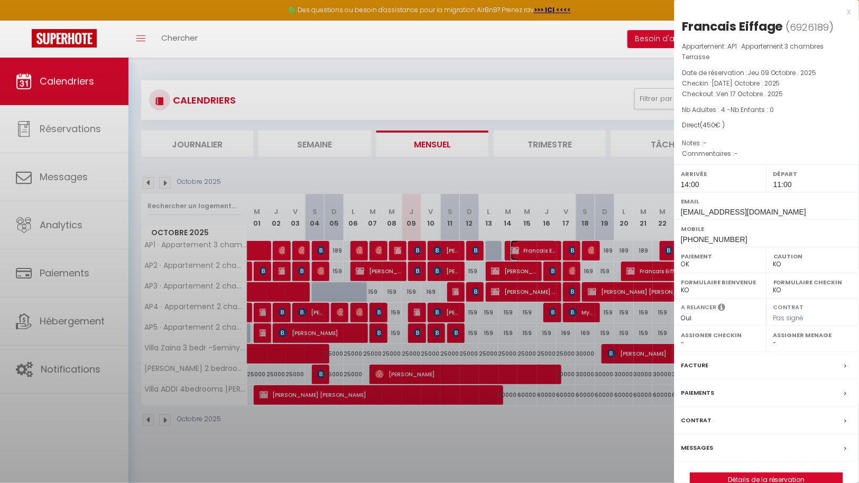
select select "43287"
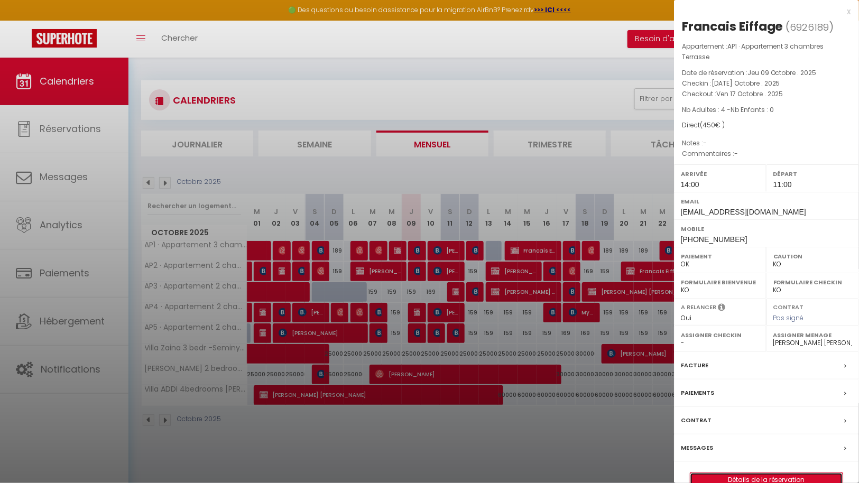
click at [769, 478] on link "Détails de la réservation" at bounding box center [766, 480] width 152 height 14
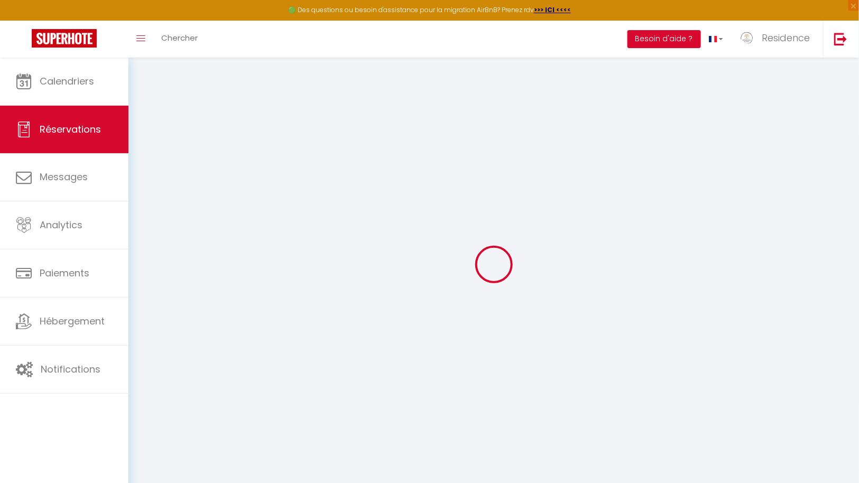
select select
checkbox input "false"
select select
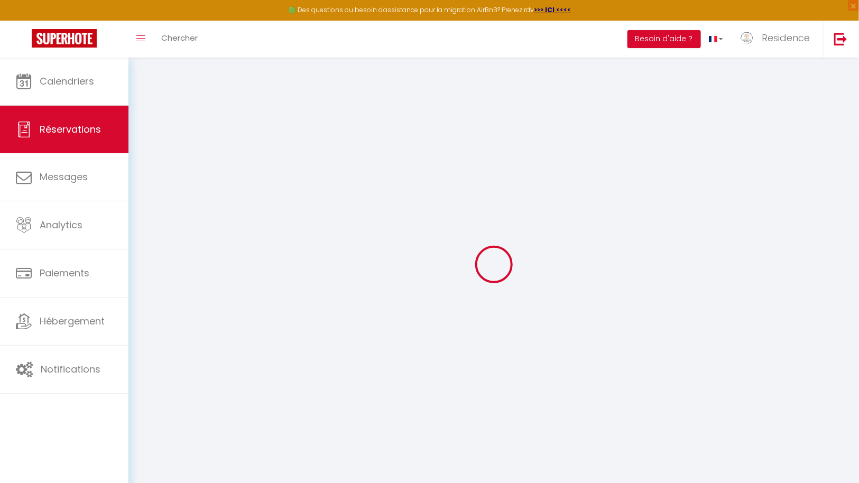
checkbox input "false"
select select
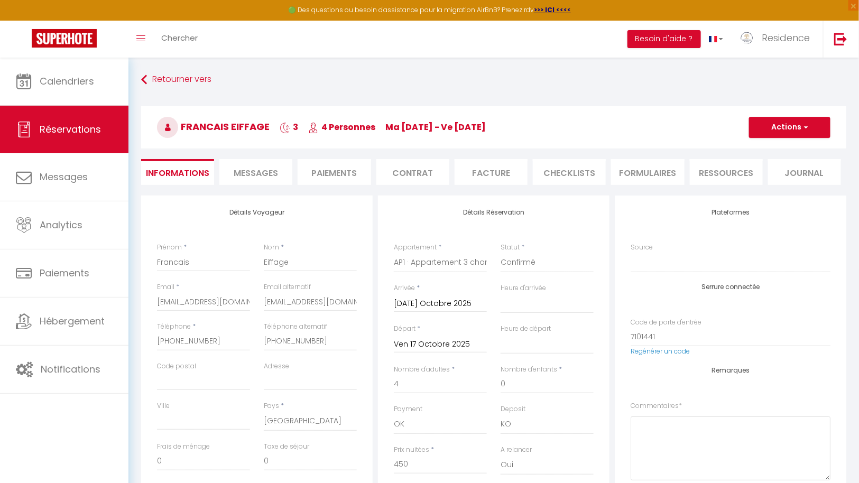
checkbox input "false"
select select "14:00"
select select "11:00"
click at [796, 131] on button "Actions" at bounding box center [789, 127] width 81 height 21
click at [773, 165] on link "Dupliquer" at bounding box center [778, 164] width 83 height 14
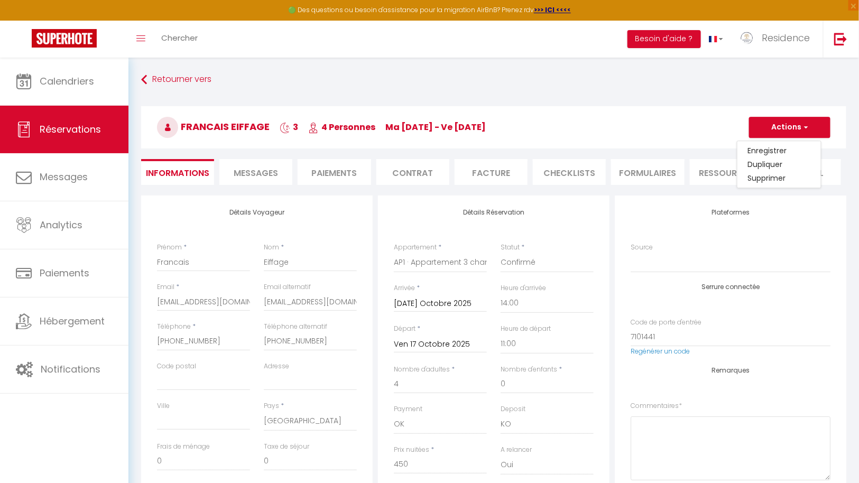
select select
checkbox input "false"
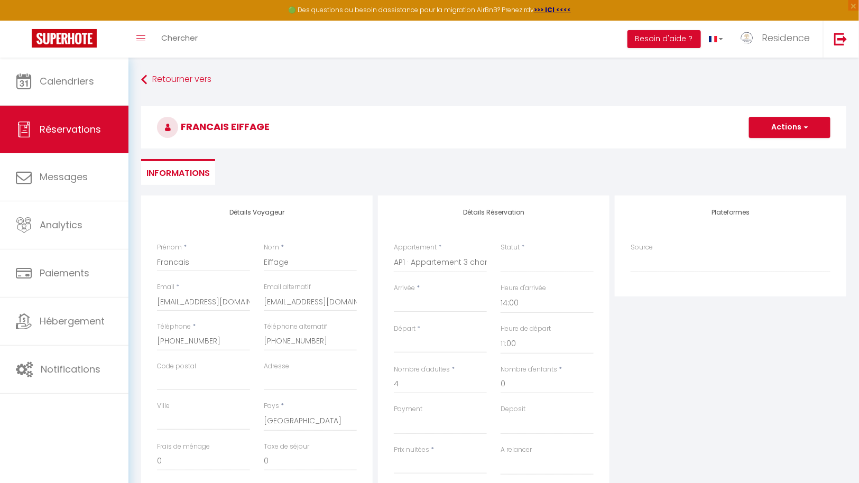
click at [451, 308] on input "Arrivée" at bounding box center [440, 304] width 93 height 14
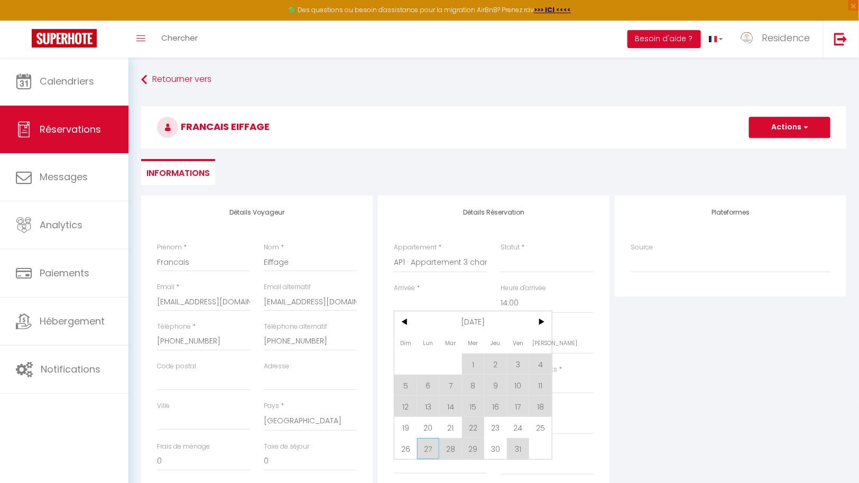
click at [426, 448] on span "27" at bounding box center [428, 448] width 23 height 21
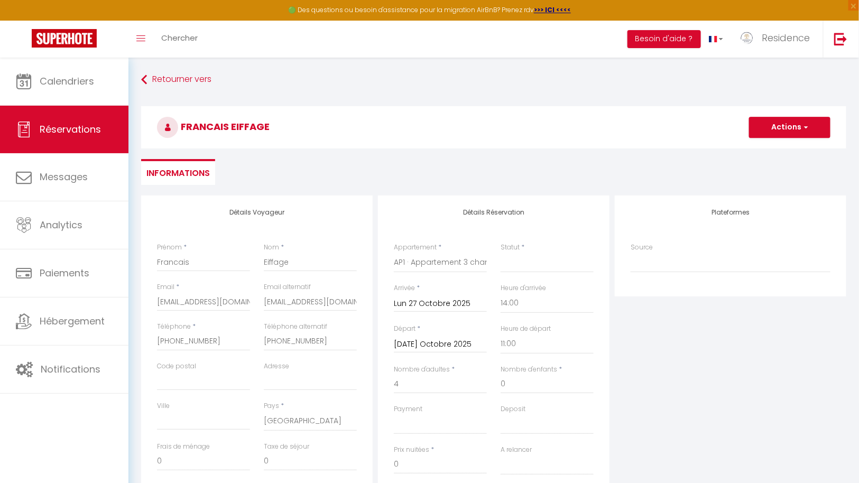
click at [452, 345] on input "[DATE] Octobre 2025" at bounding box center [440, 345] width 93 height 14
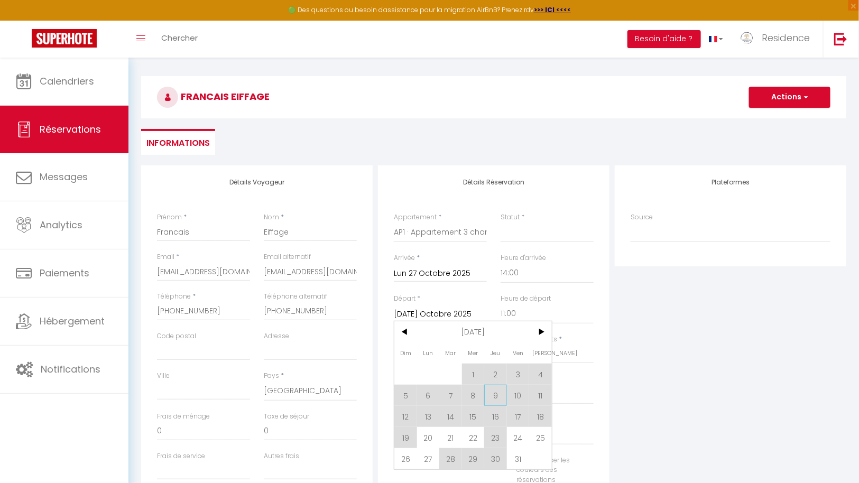
scroll to position [97, 0]
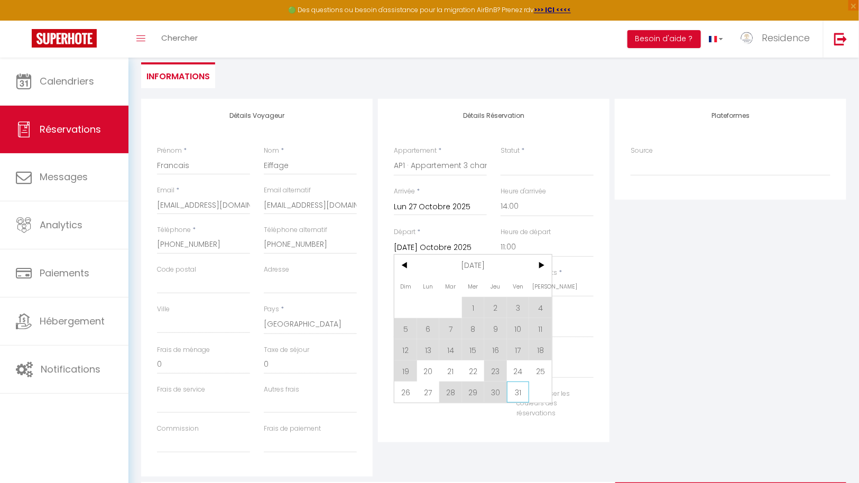
click at [524, 392] on span "31" at bounding box center [518, 392] width 23 height 21
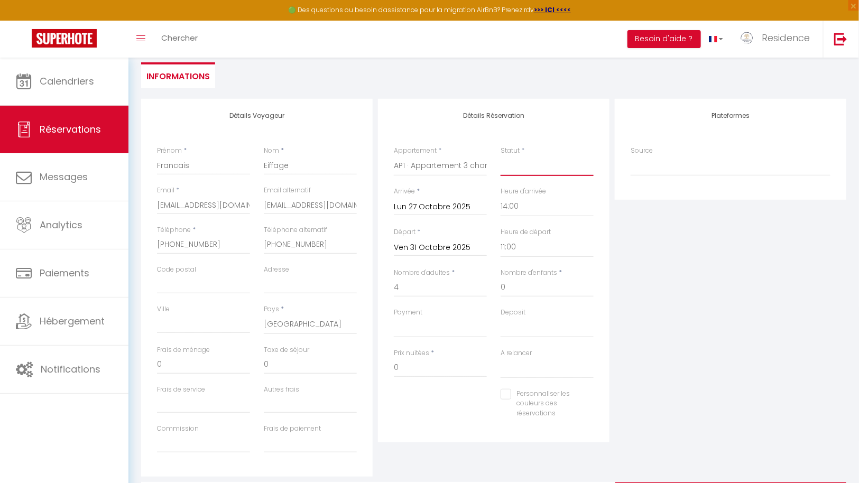
click at [541, 168] on select "Confirmé Non Confirmé [PERSON_NAME] par le voyageur No Show Request" at bounding box center [546, 166] width 93 height 20
click at [500, 156] on select "Confirmé Non Confirmé [PERSON_NAME] par le voyageur No Show Request" at bounding box center [546, 166] width 93 height 20
drag, startPoint x: 416, startPoint y: 369, endPoint x: 388, endPoint y: 369, distance: 28.0
click at [388, 369] on div "Prix nuitées * 0" at bounding box center [440, 368] width 107 height 41
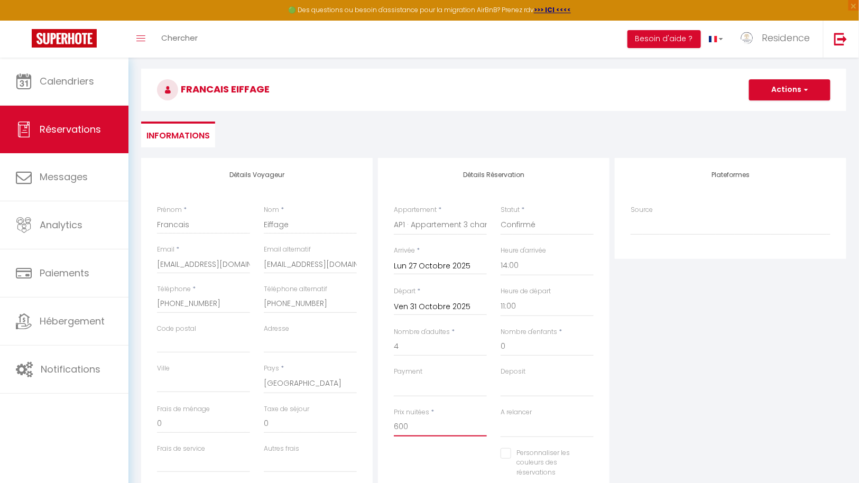
scroll to position [45, 0]
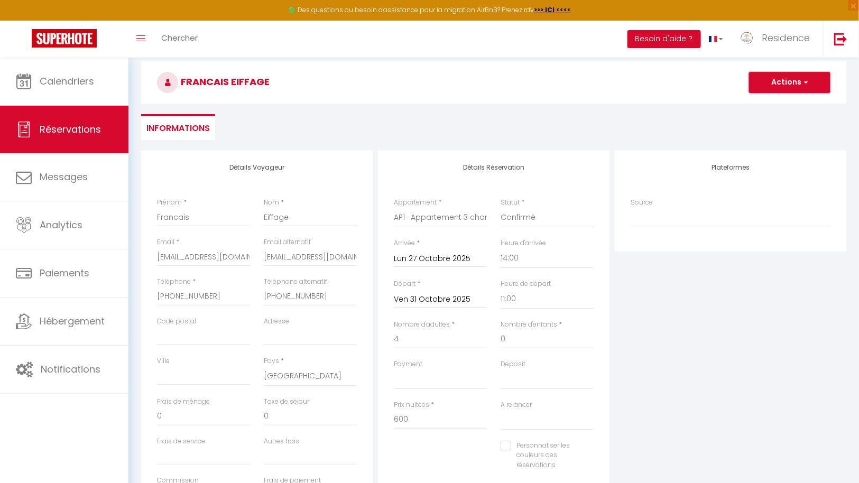
click at [796, 80] on button "Actions" at bounding box center [789, 82] width 81 height 21
click at [770, 103] on link "Enregistrer" at bounding box center [778, 106] width 83 height 14
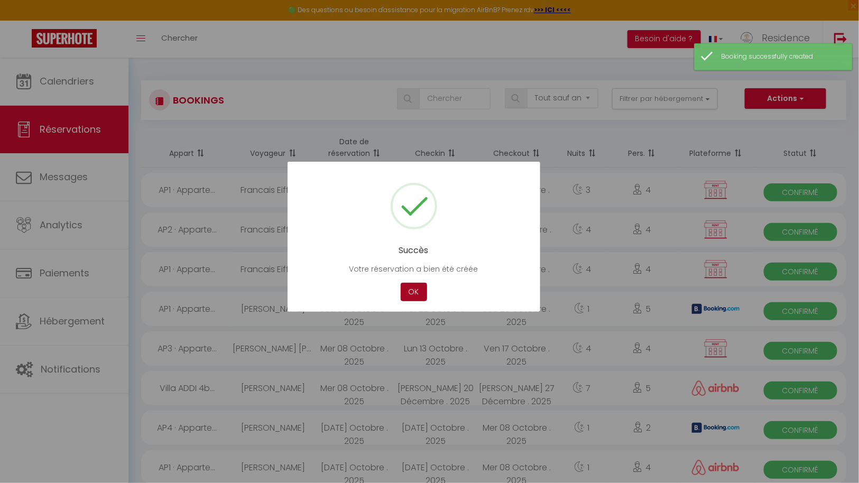
click at [414, 291] on button "OK" at bounding box center [414, 292] width 26 height 18
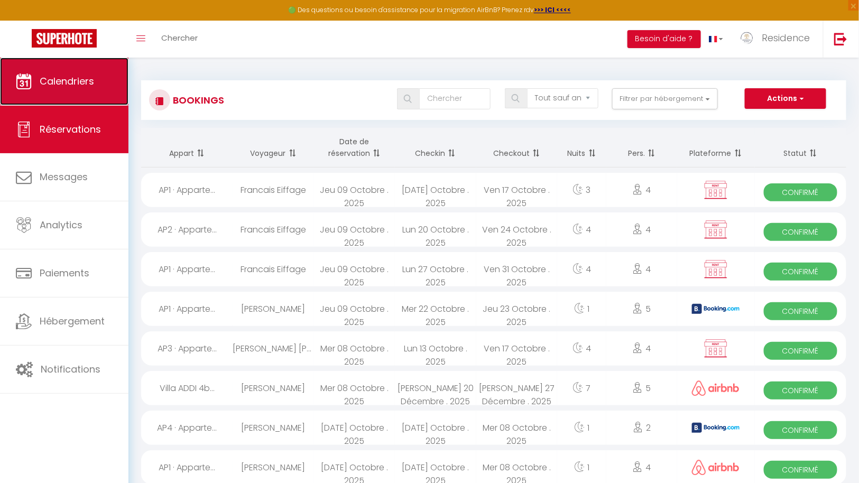
click at [67, 83] on span "Calendriers" at bounding box center [67, 81] width 54 height 13
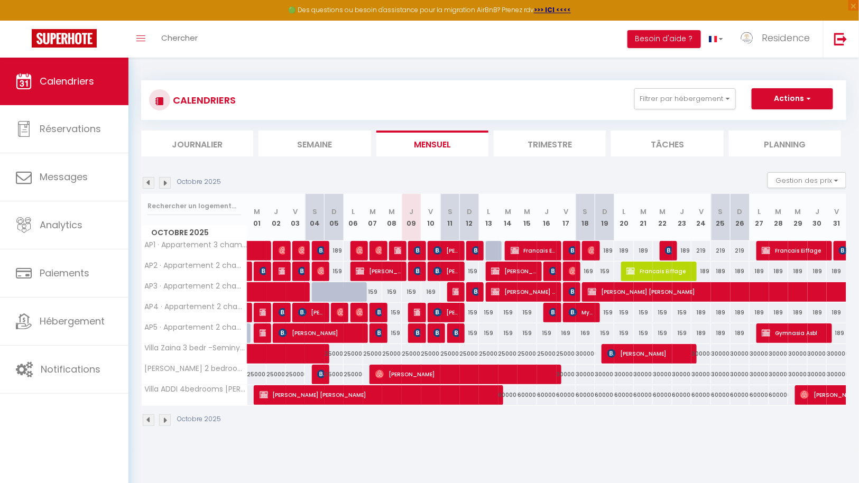
click at [166, 182] on img at bounding box center [165, 183] width 12 height 12
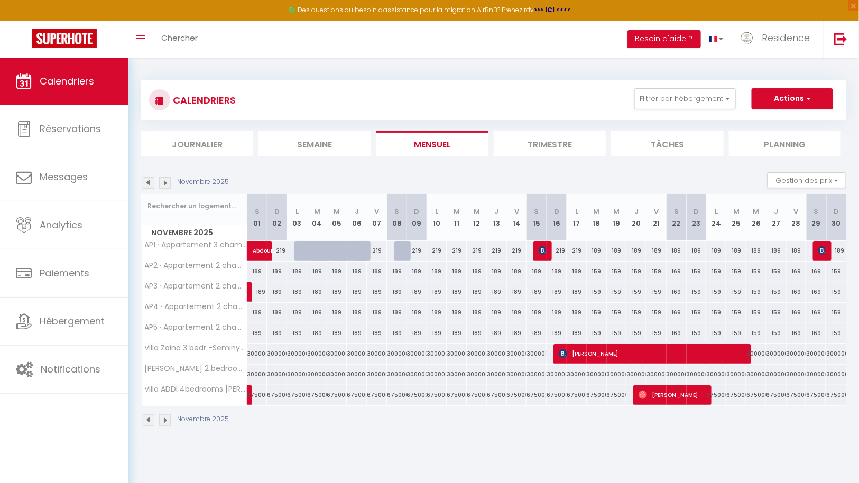
click at [147, 180] on img at bounding box center [149, 183] width 12 height 12
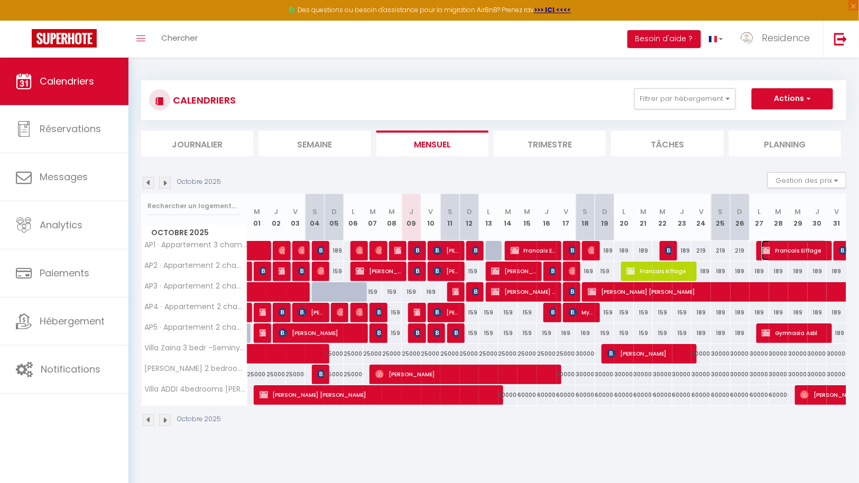
click at [797, 245] on span "Francais Eiffage" at bounding box center [793, 250] width 65 height 20
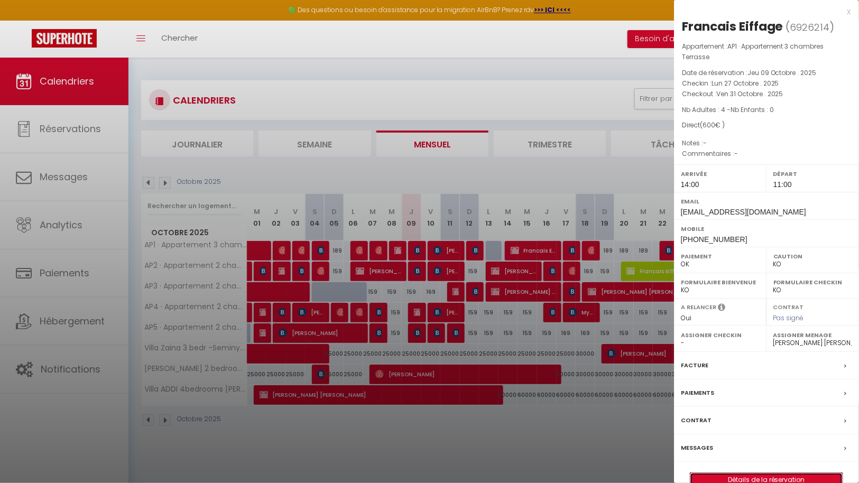
click at [769, 476] on link "Détails de la réservation" at bounding box center [766, 480] width 152 height 14
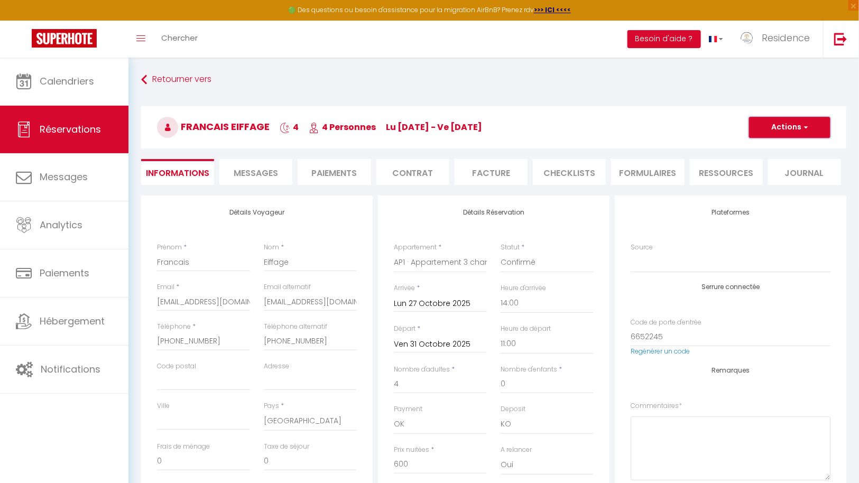
click at [805, 126] on span "button" at bounding box center [804, 128] width 6 height 10
click at [773, 163] on link "Dupliquer" at bounding box center [778, 164] width 83 height 14
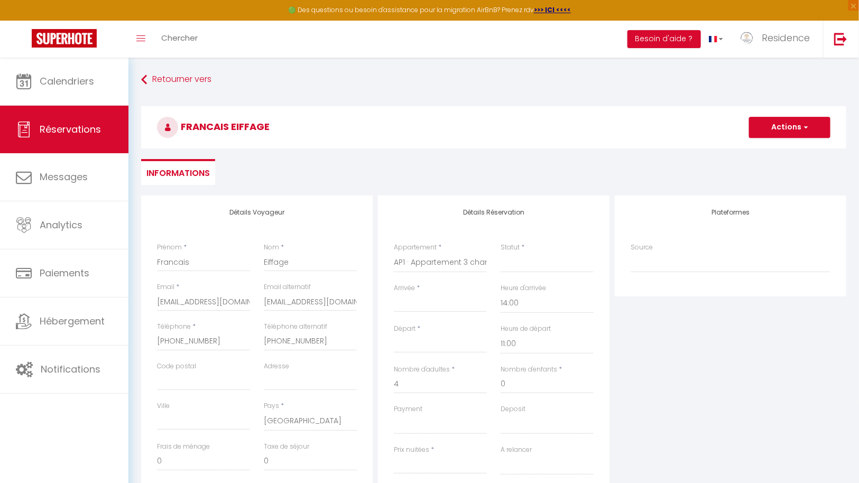
click at [436, 305] on input "Arrivée" at bounding box center [440, 304] width 93 height 14
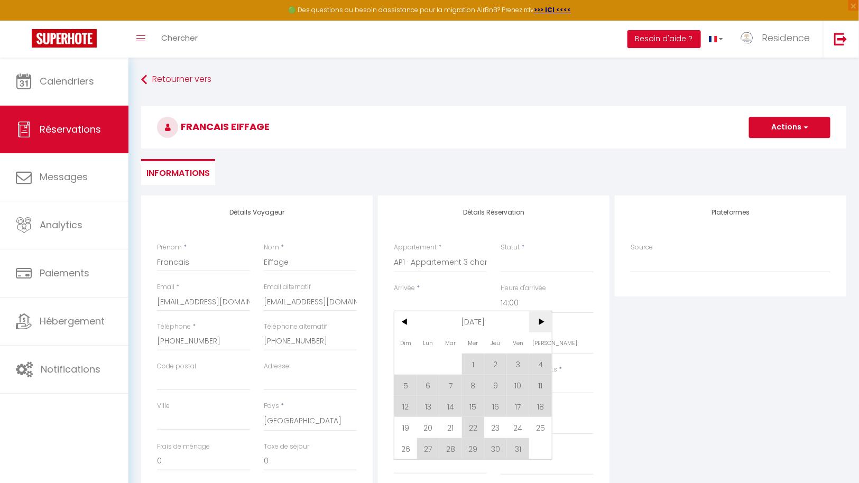
click at [545, 321] on span ">" at bounding box center [540, 321] width 23 height 21
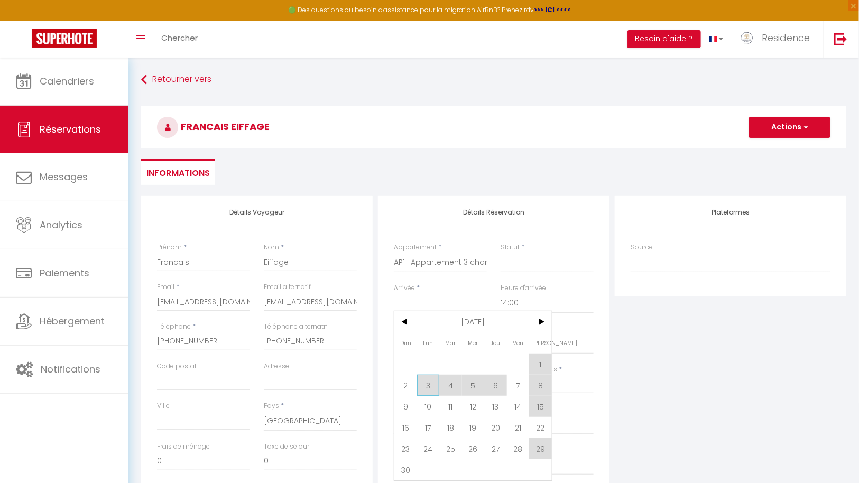
click at [424, 386] on span "3" at bounding box center [428, 385] width 23 height 21
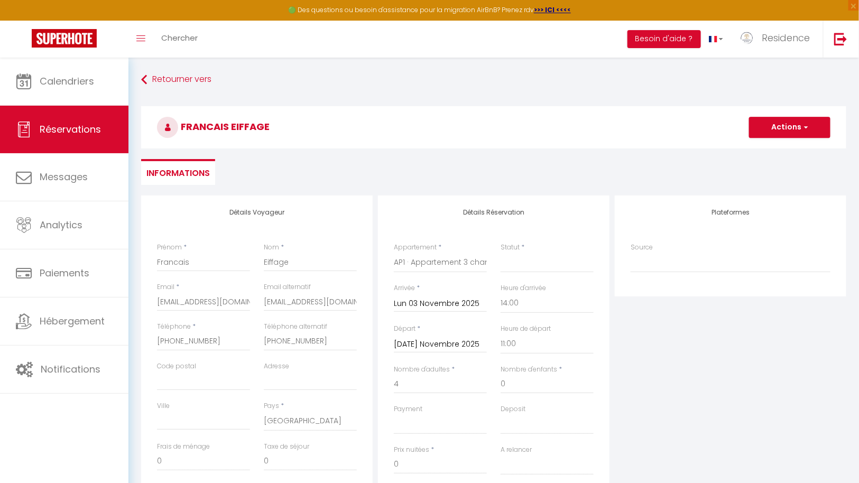
click at [443, 347] on input "[DATE] Novembre 2025" at bounding box center [440, 345] width 93 height 14
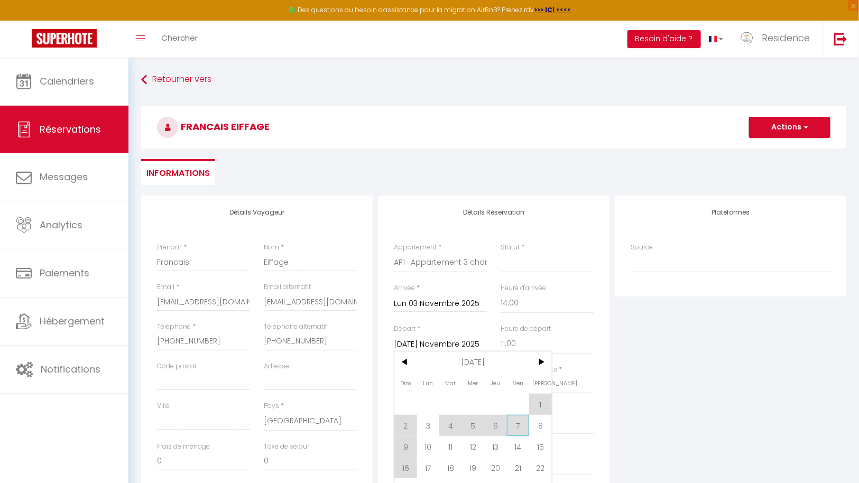
click at [523, 424] on span "7" at bounding box center [518, 425] width 23 height 21
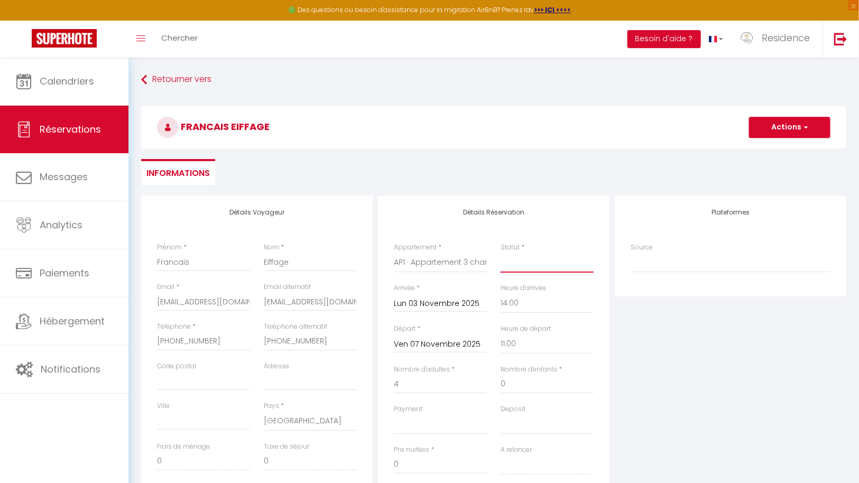
click at [537, 265] on select "Confirmé Non Confirmé [PERSON_NAME] par le voyageur No Show Request" at bounding box center [546, 263] width 93 height 20
click at [500, 253] on select "Confirmé Non Confirmé [PERSON_NAME] par le voyageur No Show Request" at bounding box center [546, 263] width 93 height 20
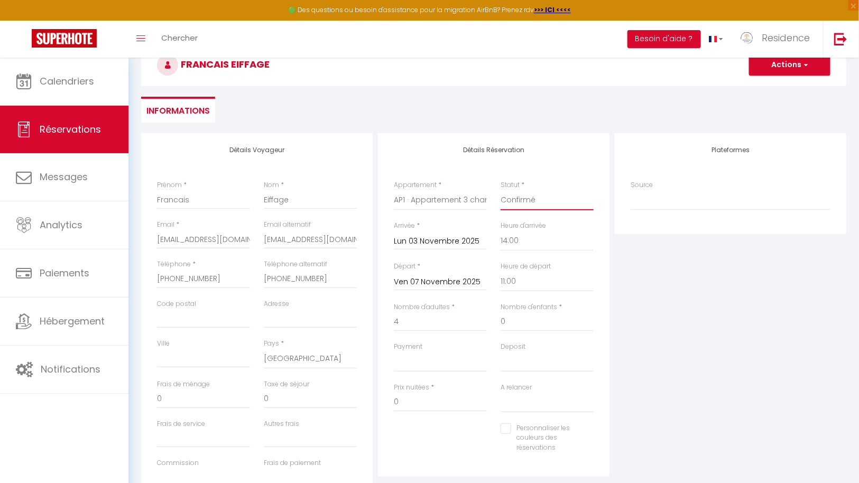
scroll to position [164, 0]
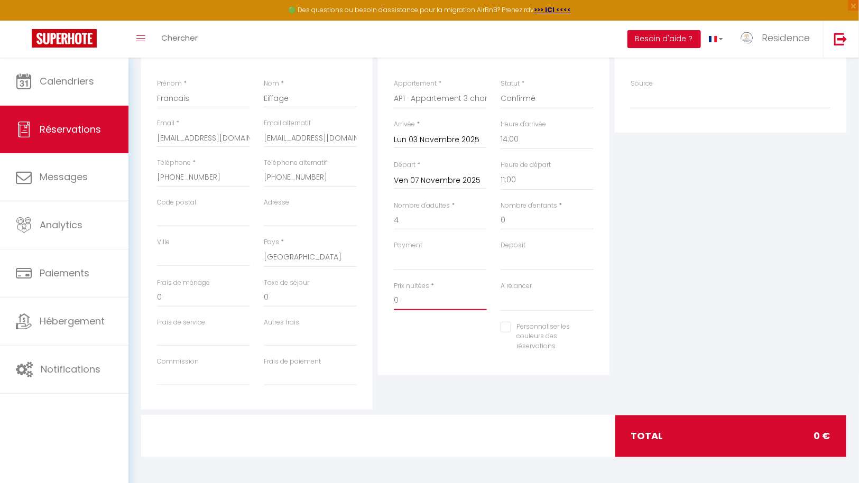
drag, startPoint x: 425, startPoint y: 302, endPoint x: 386, endPoint y: 302, distance: 39.1
click at [386, 302] on div "Détails Réservation Appartement * Villa ADDI 4bedrooms [PERSON_NAME] AP1 · Appa…" at bounding box center [493, 203] width 231 height 343
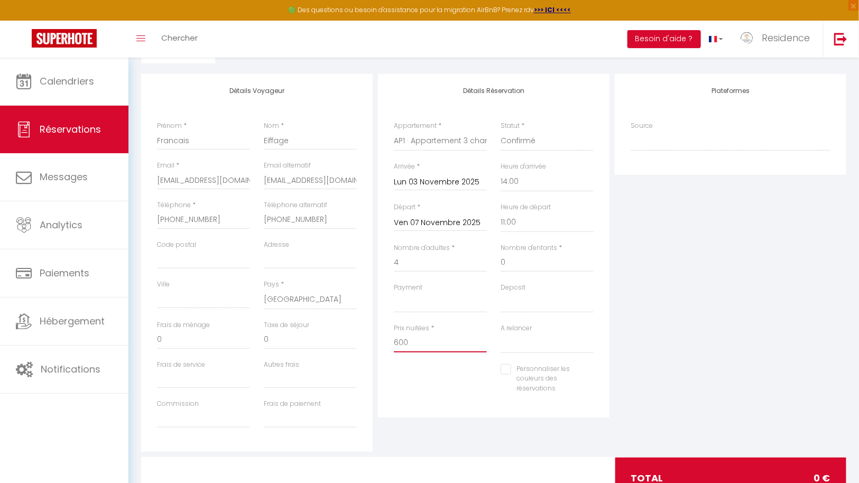
scroll to position [0, 0]
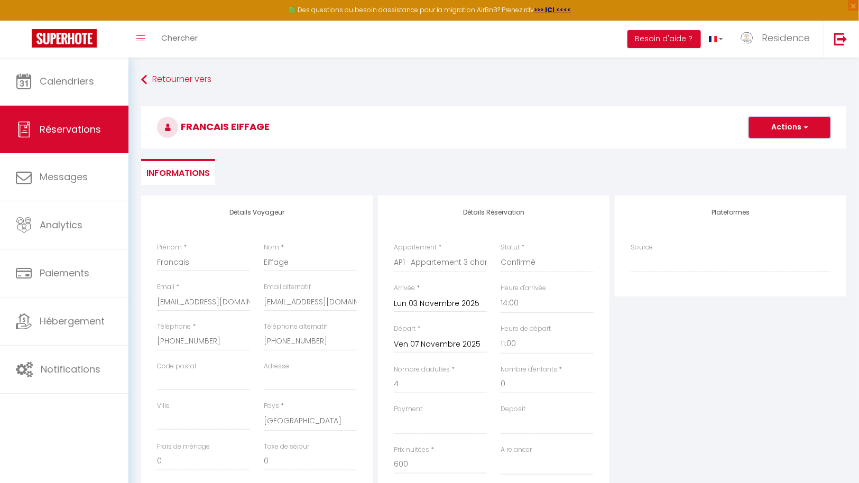
click at [807, 126] on span "button" at bounding box center [804, 128] width 6 height 10
click at [768, 151] on link "Enregistrer" at bounding box center [778, 151] width 83 height 14
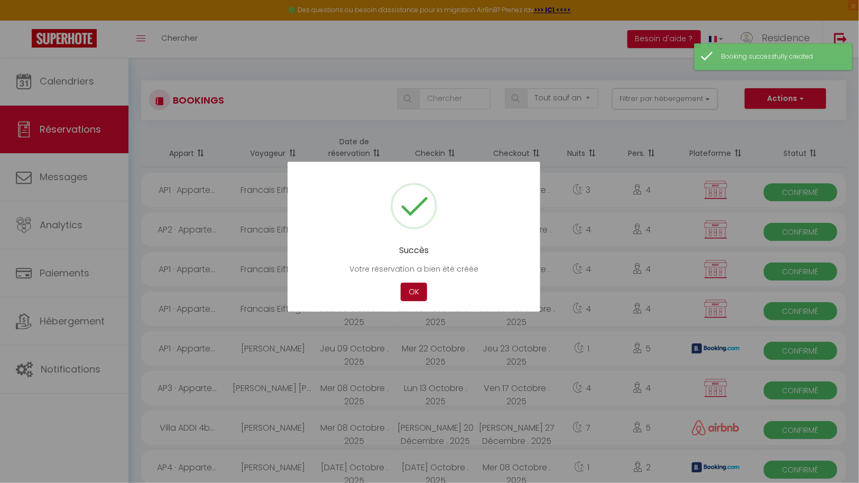
click at [415, 294] on button "OK" at bounding box center [414, 292] width 26 height 18
